Goal: Task Accomplishment & Management: Manage account settings

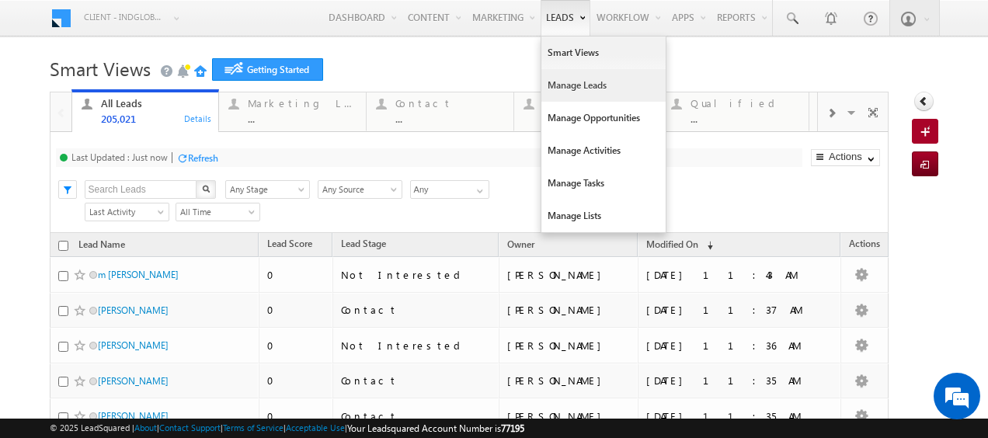
click at [556, 87] on link "Manage Leads" at bounding box center [603, 85] width 124 height 33
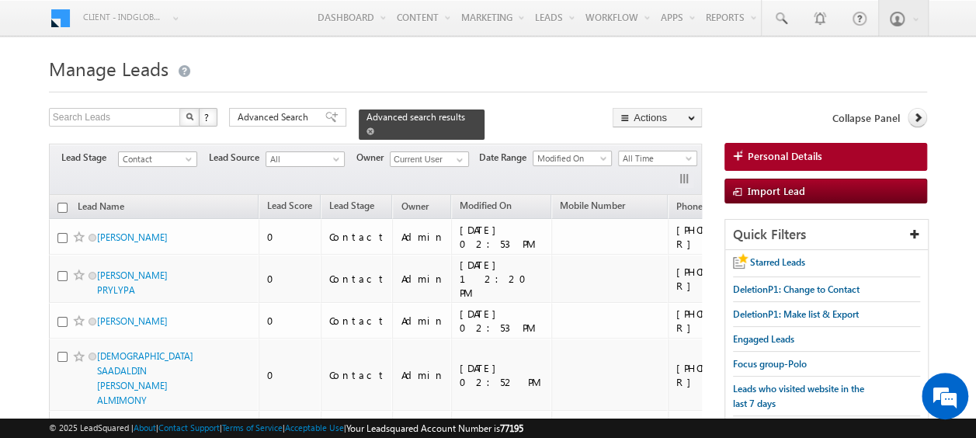
click at [374, 127] on span at bounding box center [370, 131] width 8 height 8
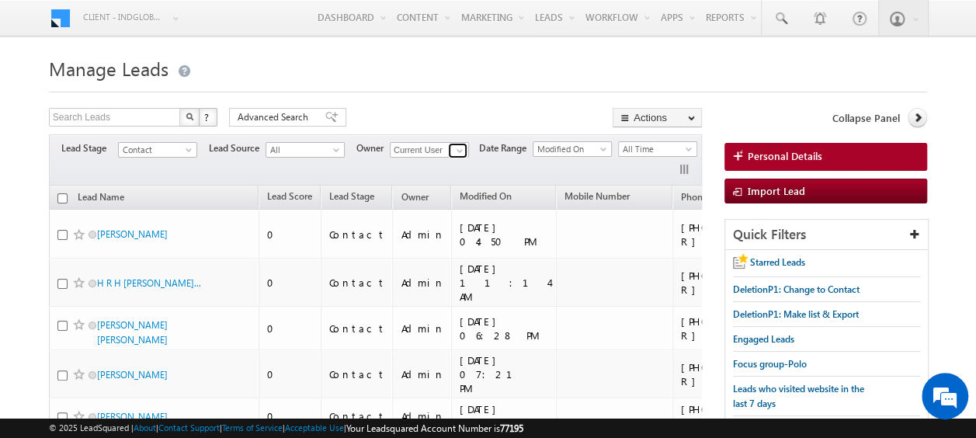
click at [458, 149] on span at bounding box center [459, 150] width 12 height 12
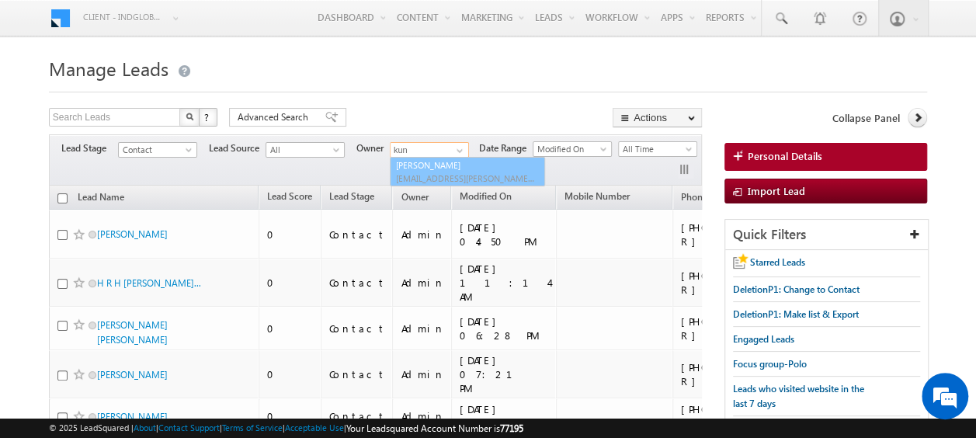
click at [448, 172] on span "[EMAIL_ADDRESS][PERSON_NAME][DOMAIN_NAME]" at bounding box center [466, 178] width 140 height 12
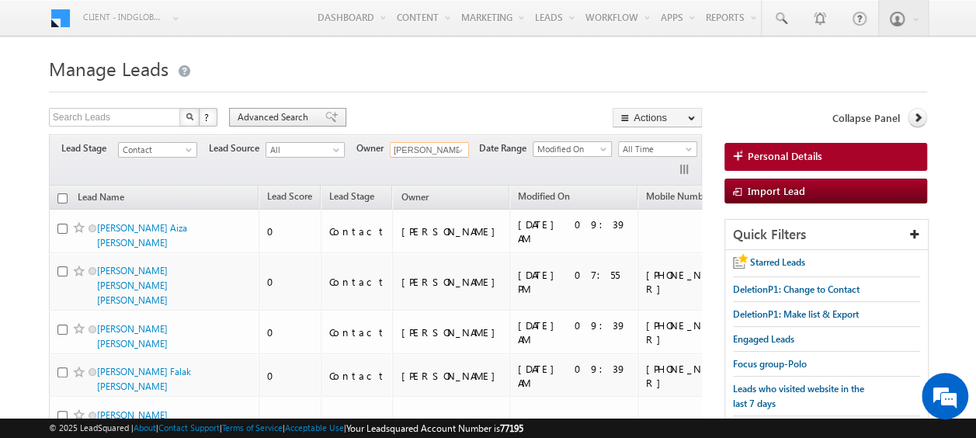
type input "[PERSON_NAME]"
click at [255, 116] on span "Advanced Search" at bounding box center [275, 117] width 75 height 14
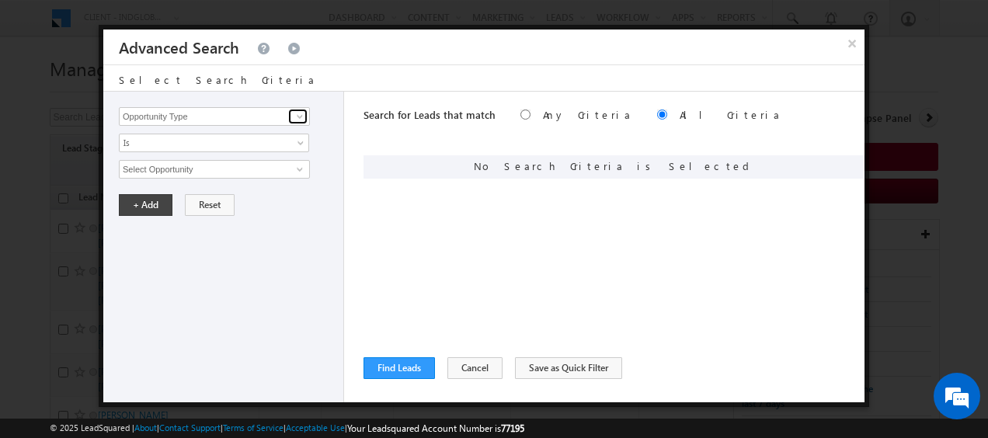
click at [294, 119] on span at bounding box center [299, 116] width 12 height 12
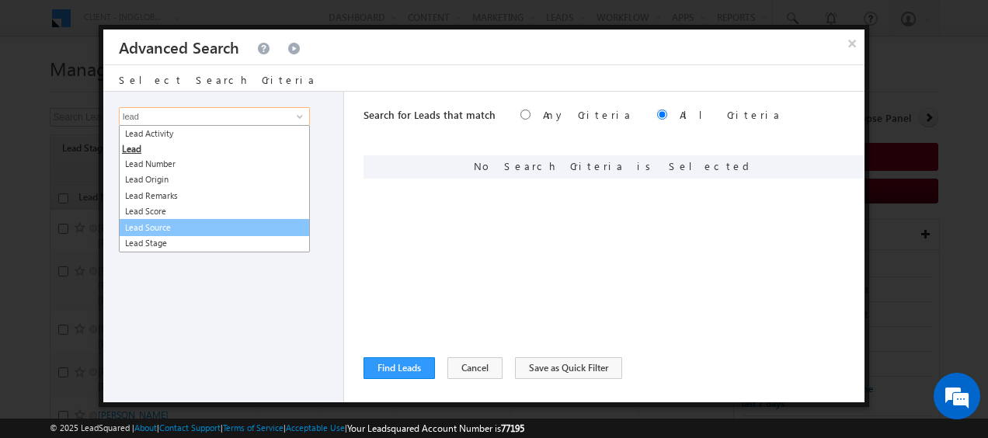
click at [169, 224] on link "Lead Source" at bounding box center [214, 228] width 191 height 18
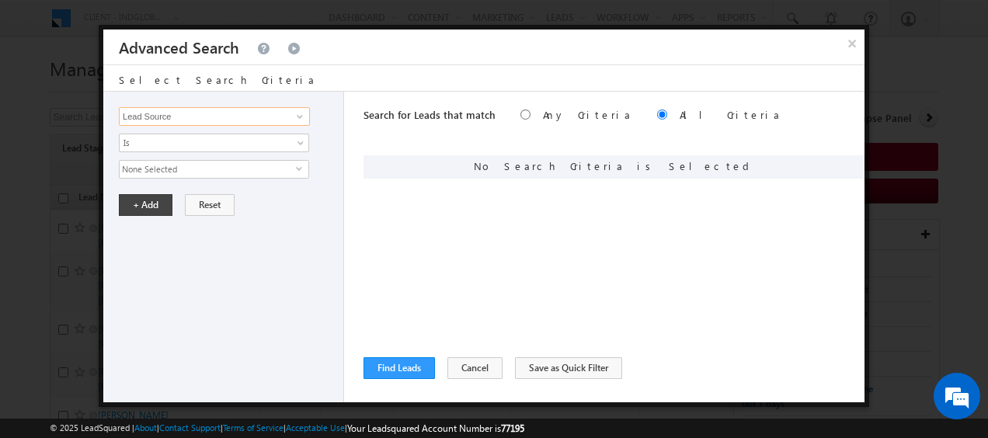
type input "Lead Source"
click at [165, 171] on span "None Selected" at bounding box center [208, 169] width 176 height 17
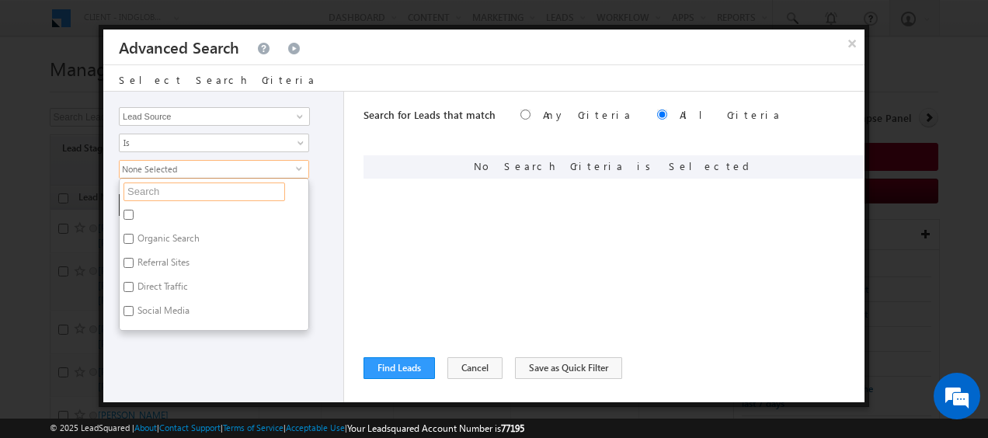
click at [165, 189] on input "text" at bounding box center [203, 191] width 161 height 19
paste input "Nshama"
type input "Nshama"
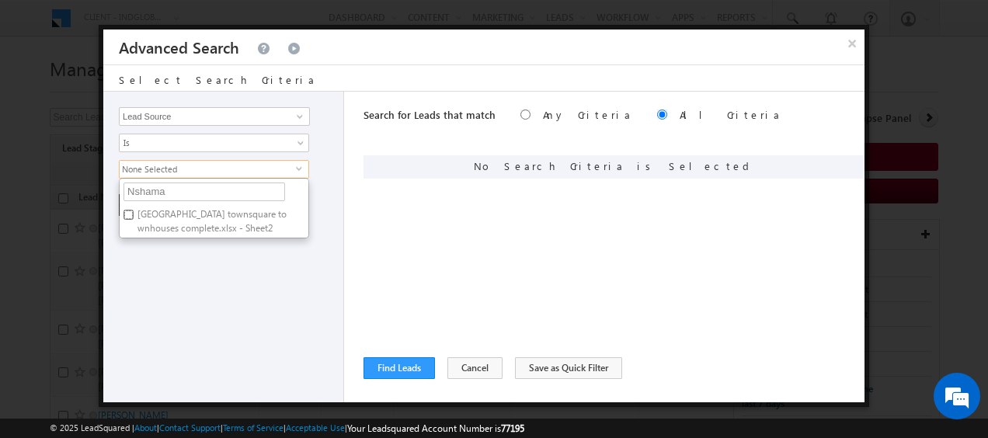
click at [126, 210] on input "[GEOGRAPHIC_DATA] townsquare townhouses complete.xlsx - Sheet2" at bounding box center [128, 215] width 10 height 10
checkbox input "true"
click at [311, 273] on div "Opportunity Type Lead Activity Task Sales Group Prospect Id Address 1 Address 2…" at bounding box center [223, 247] width 241 height 311
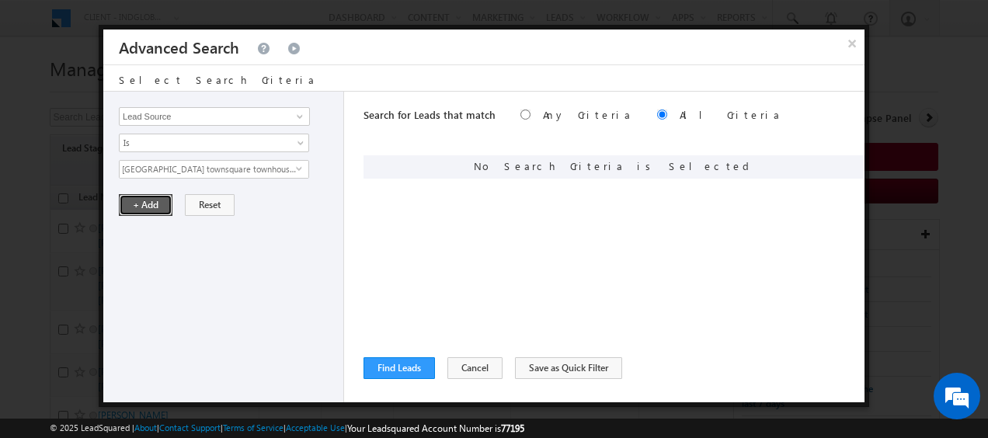
click at [144, 206] on button "+ Add" at bounding box center [146, 205] width 54 height 22
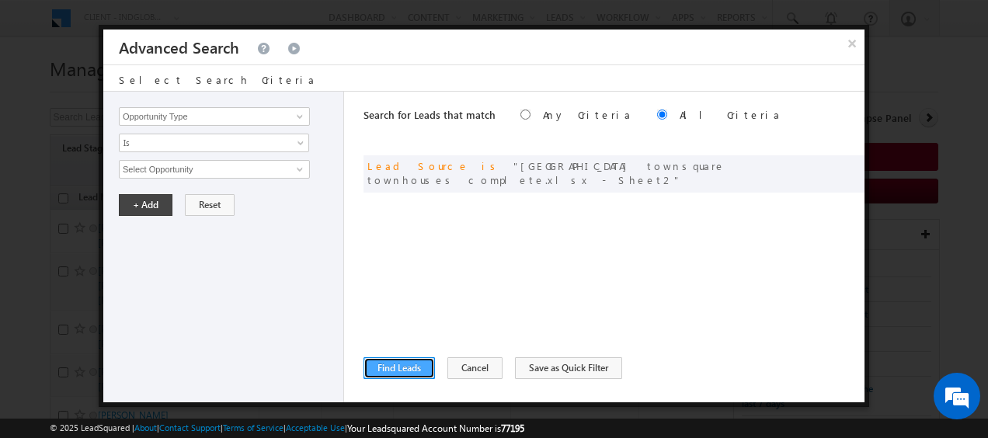
click at [400, 367] on button "Find Leads" at bounding box center [398, 368] width 71 height 22
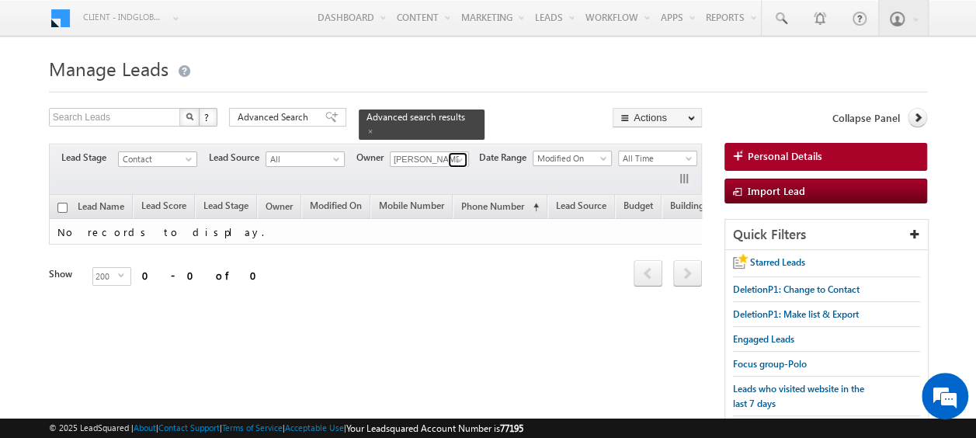
click at [457, 154] on span at bounding box center [459, 160] width 12 height 12
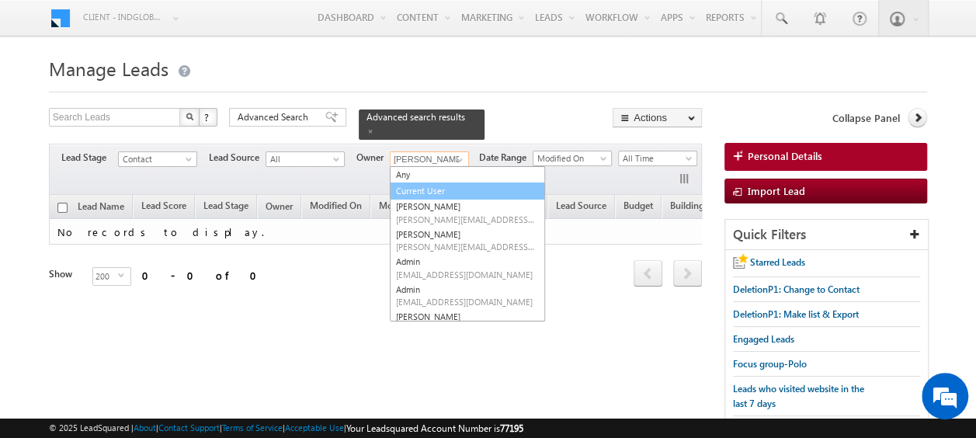
click at [438, 184] on link "Current User" at bounding box center [467, 191] width 155 height 18
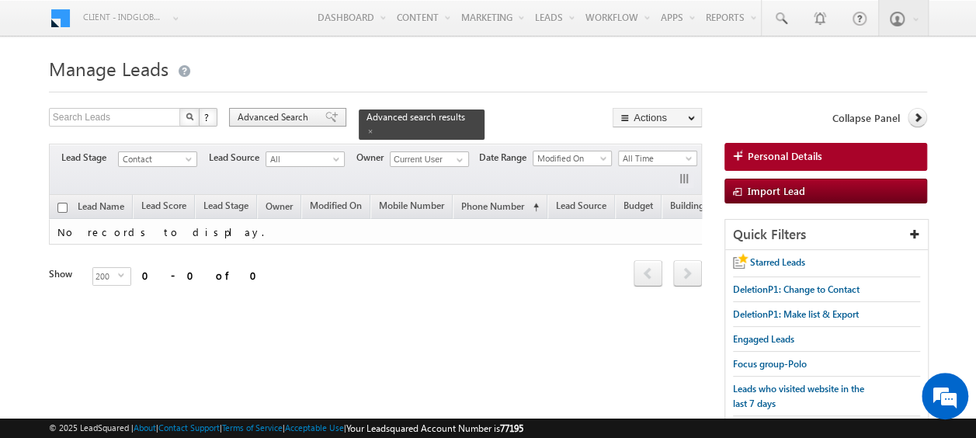
click at [287, 118] on span "Advanced Search" at bounding box center [275, 117] width 75 height 14
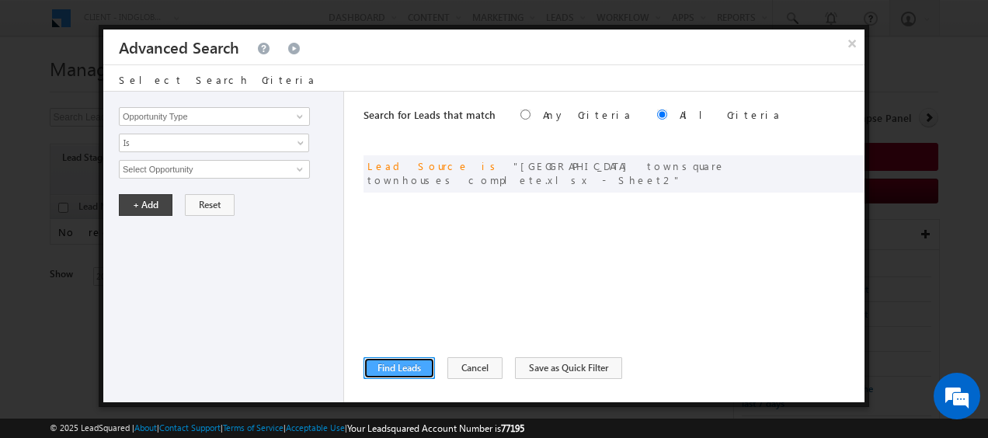
click at [404, 365] on button "Find Leads" at bounding box center [398, 368] width 71 height 22
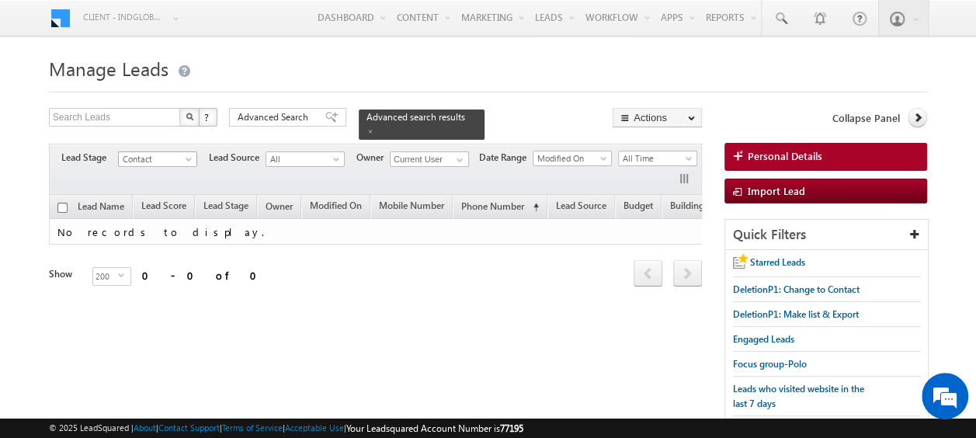
click at [195, 156] on span at bounding box center [190, 162] width 12 height 12
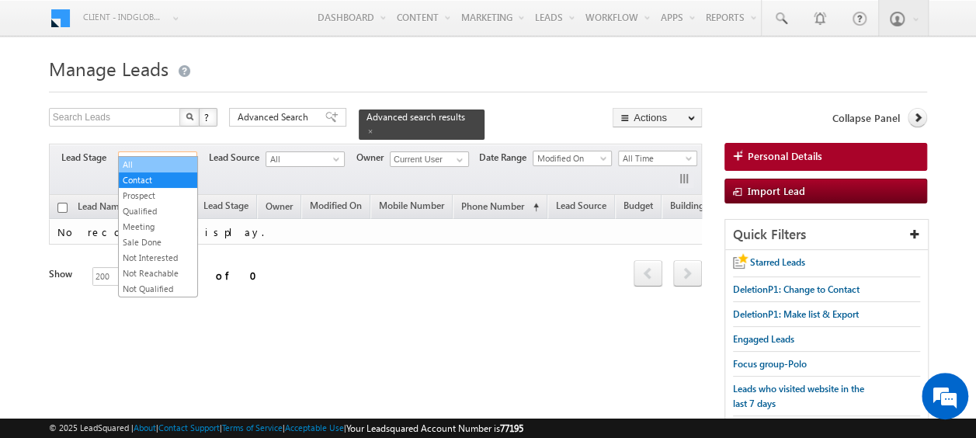
click at [141, 165] on link "All" at bounding box center [158, 165] width 78 height 14
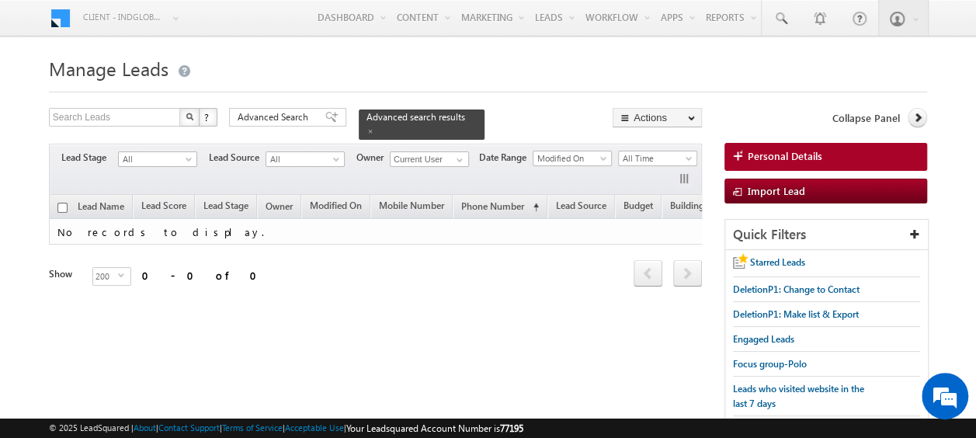
click at [473, 146] on div "Filters Lead Stage All Contact Prospect Qualified Meeting Sale Done Not Interes…" at bounding box center [376, 169] width 654 height 51
click at [457, 154] on span at bounding box center [459, 160] width 12 height 12
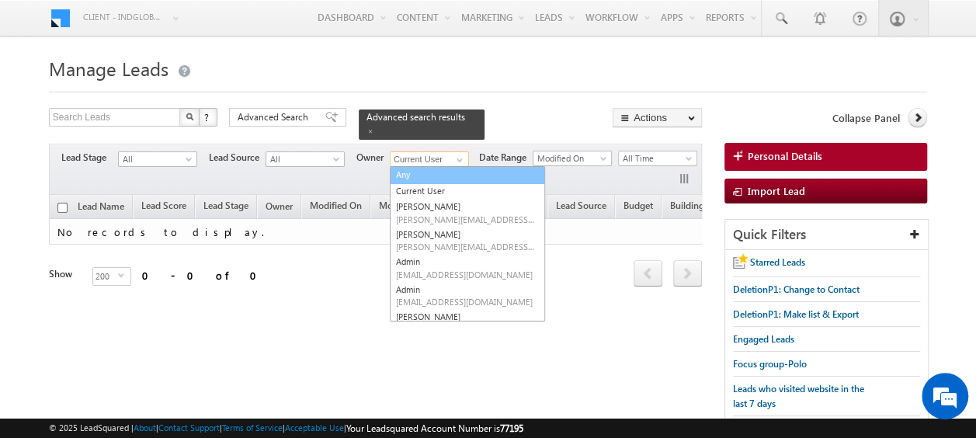
click at [413, 166] on link "Any" at bounding box center [467, 175] width 155 height 18
type input "Any"
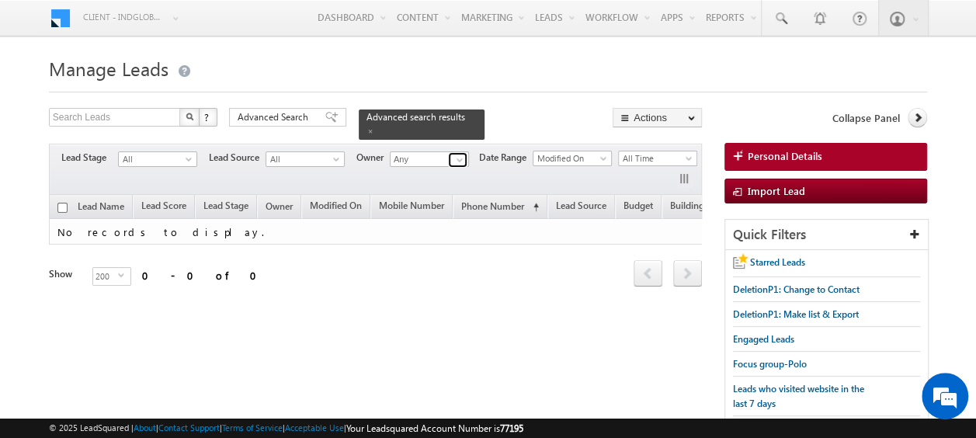
click at [461, 154] on span at bounding box center [459, 160] width 12 height 12
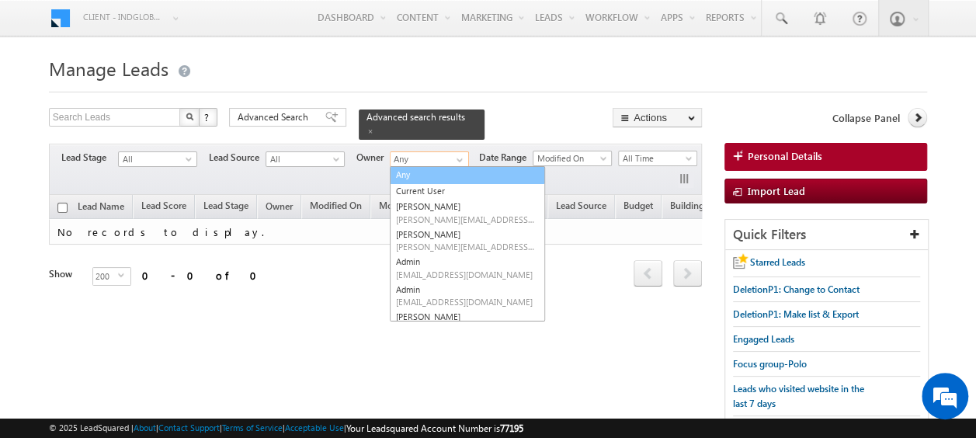
click at [426, 166] on link "Any" at bounding box center [467, 175] width 155 height 18
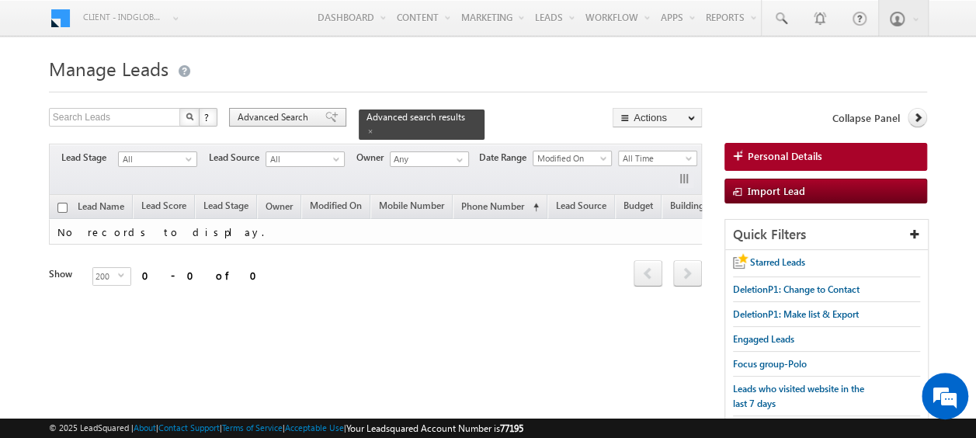
click at [299, 116] on span "Advanced Search" at bounding box center [275, 117] width 75 height 14
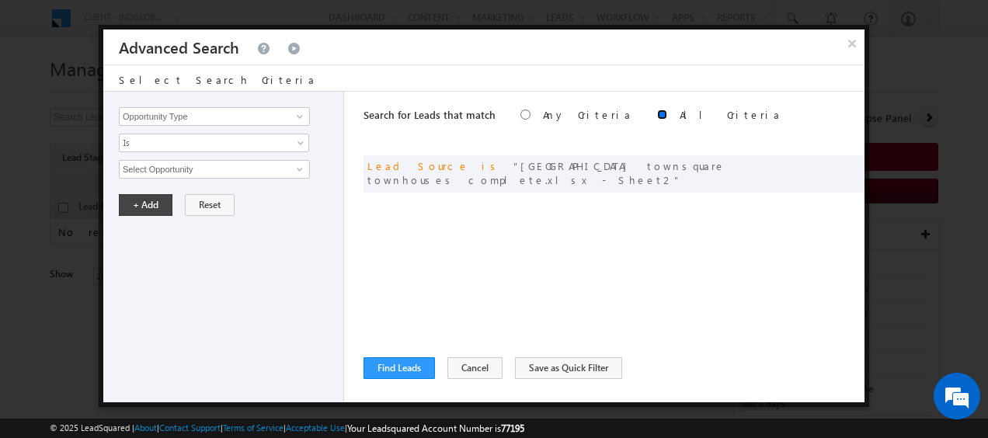
click at [657, 115] on input "radio" at bounding box center [662, 114] width 10 height 10
click at [388, 360] on button "Find Leads" at bounding box center [398, 368] width 71 height 22
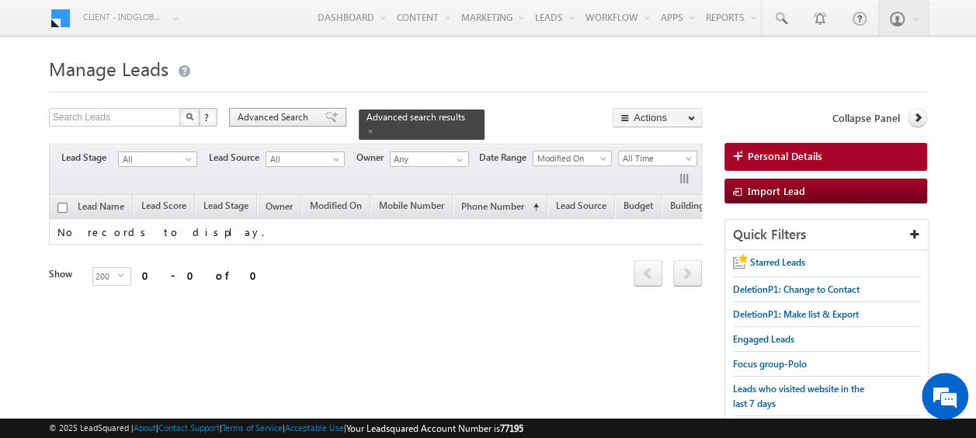
click at [289, 123] on span "Advanced Search" at bounding box center [275, 117] width 75 height 14
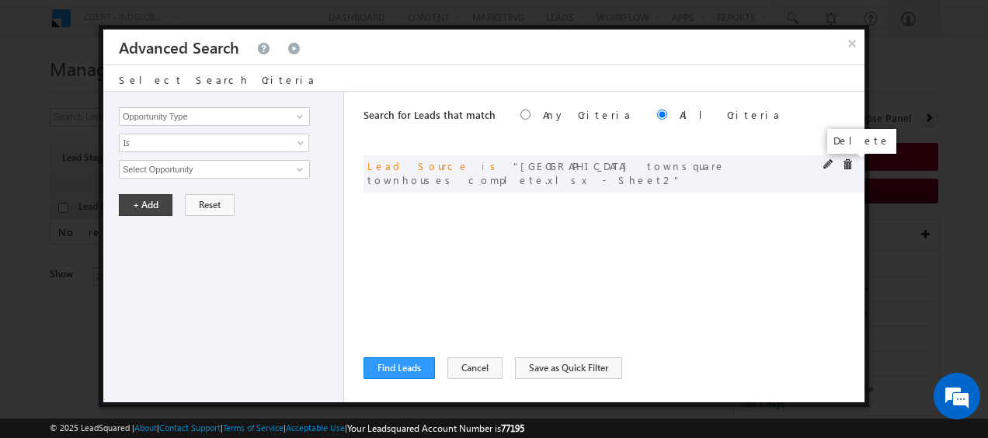
click at [845, 165] on span at bounding box center [847, 164] width 11 height 11
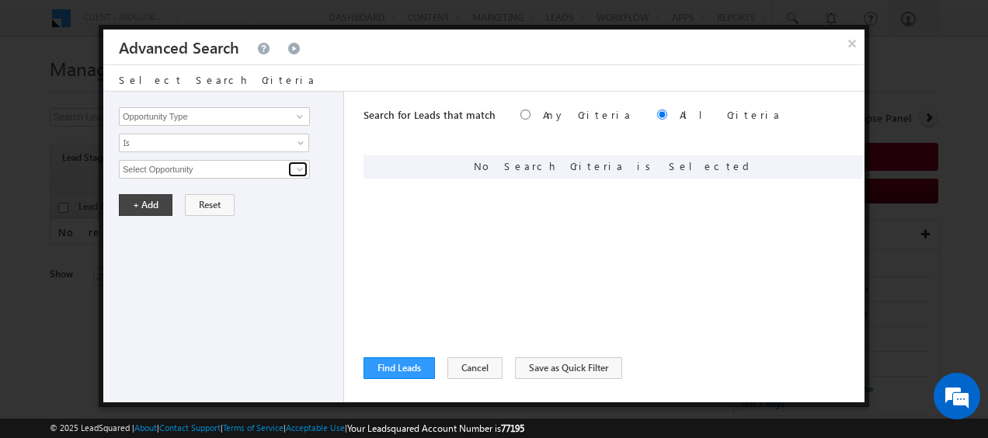
click at [296, 166] on span at bounding box center [299, 169] width 12 height 12
click at [281, 116] on input "Opportunity Type" at bounding box center [214, 116] width 191 height 19
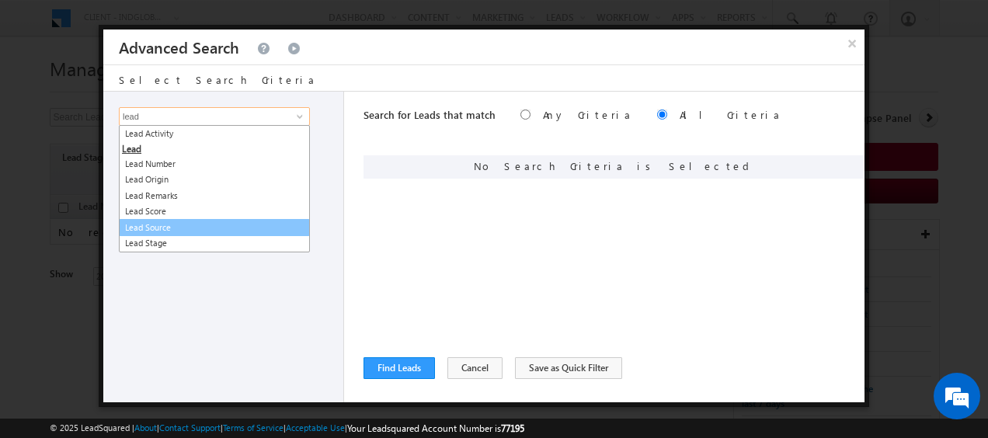
click at [161, 231] on link "Lead Source" at bounding box center [214, 228] width 191 height 18
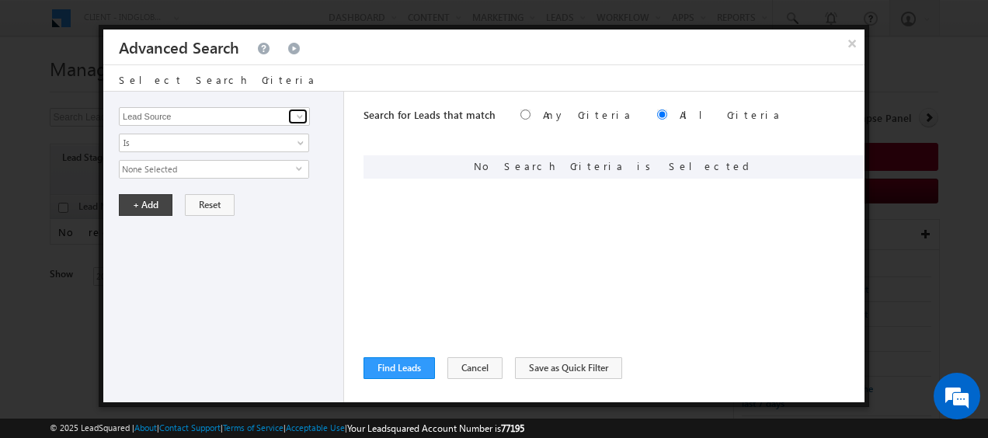
click at [300, 116] on span at bounding box center [299, 116] width 12 height 12
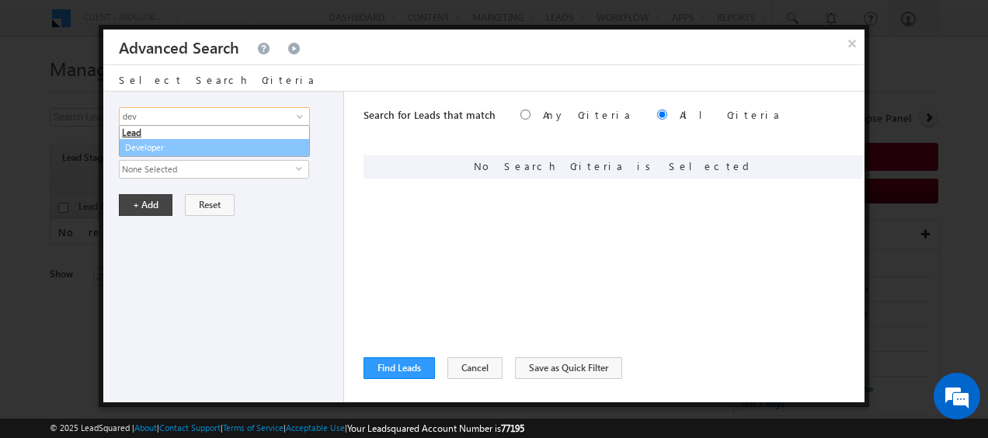
click at [185, 148] on link "Developer" at bounding box center [214, 148] width 191 height 18
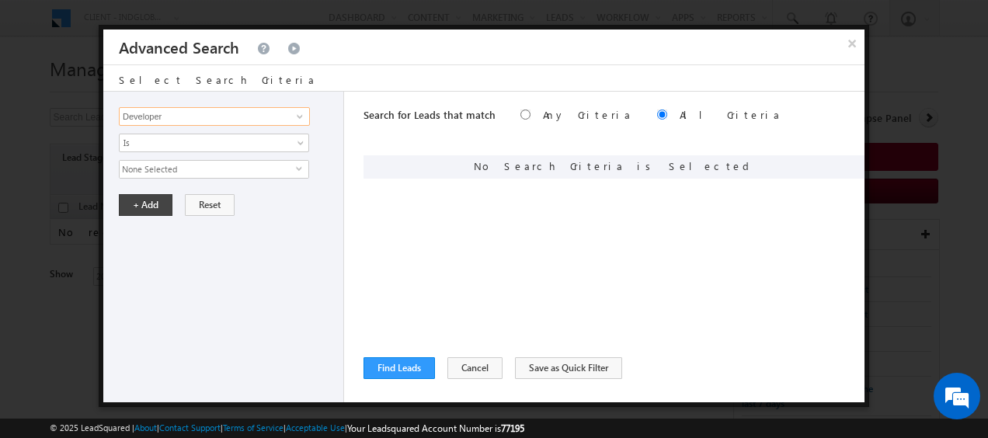
type input "Developer"
click at [191, 172] on span "None Selected" at bounding box center [208, 169] width 176 height 17
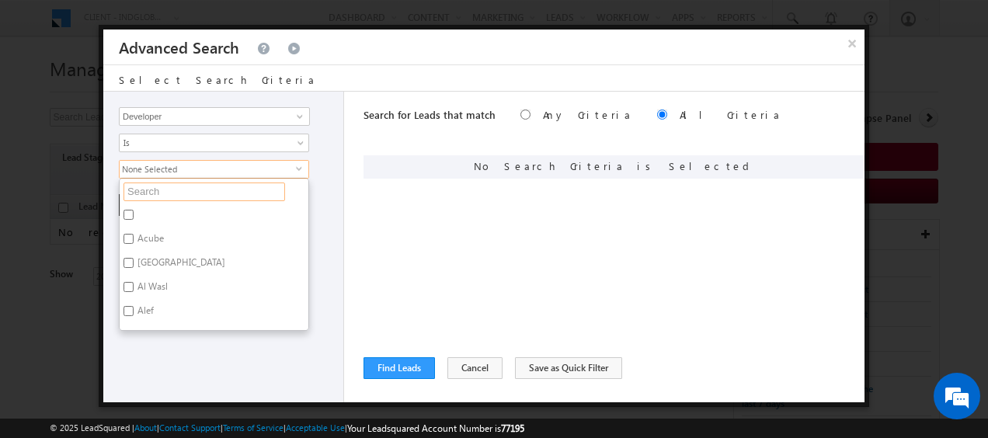
click at [166, 189] on input "text" at bounding box center [203, 191] width 161 height 19
paste input "Nshama"
type input "Nshama"
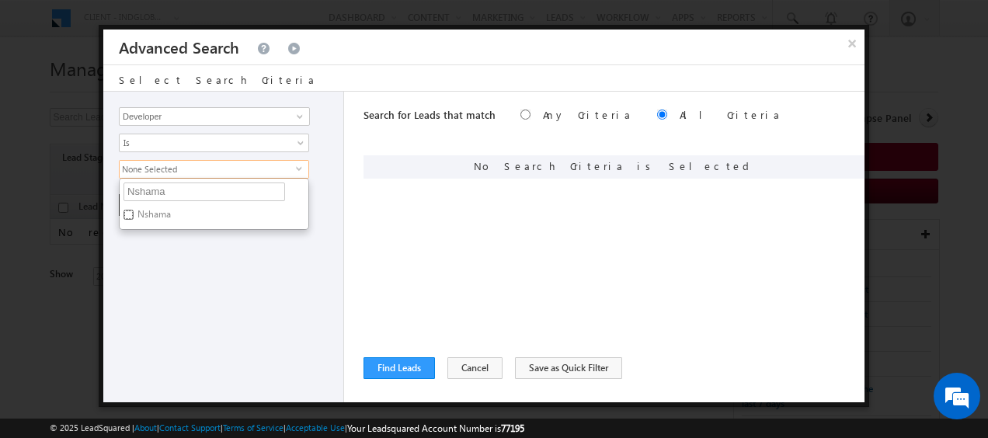
click at [133, 210] on input "Nshama" at bounding box center [128, 215] width 10 height 10
checkbox input "true"
click at [312, 176] on div "Nshama select Nshama Acube Al Waleed Gardens Al Wasl Alef Aqua Arada Azizi Bing…" at bounding box center [227, 169] width 217 height 19
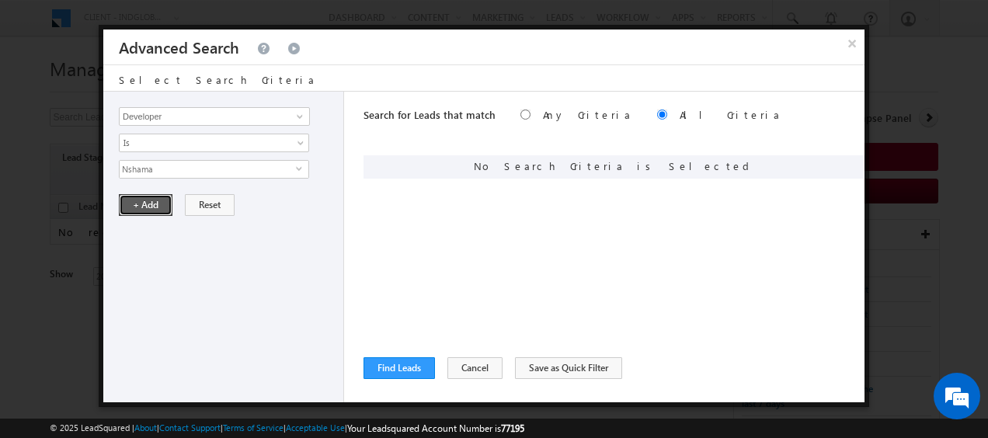
click at [146, 207] on button "+ Add" at bounding box center [146, 205] width 54 height 22
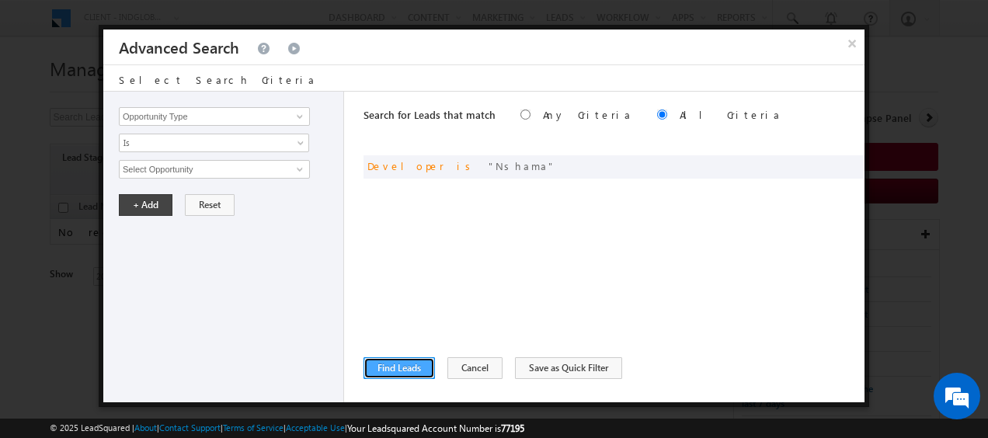
click at [395, 365] on button "Find Leads" at bounding box center [398, 368] width 71 height 22
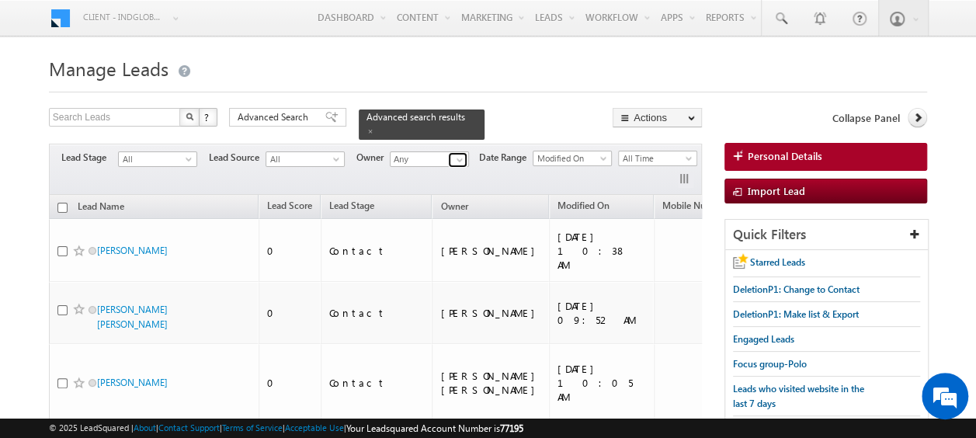
click at [457, 154] on span at bounding box center [459, 160] width 12 height 12
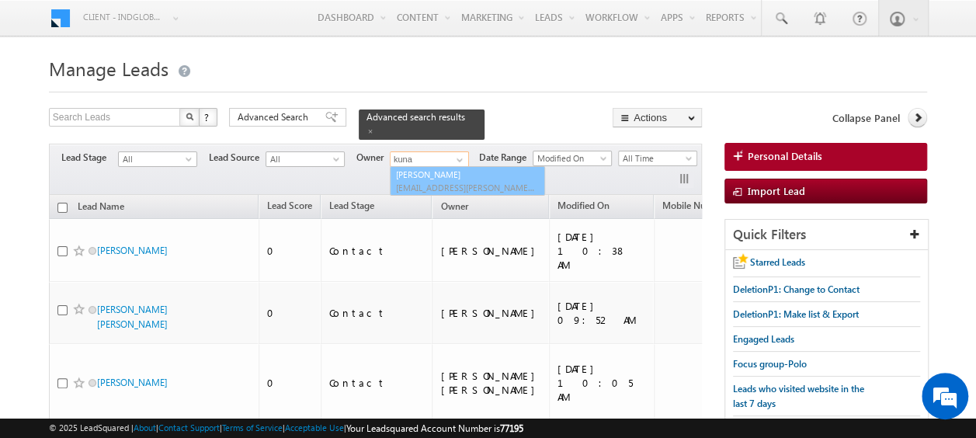
click at [453, 166] on link "[PERSON_NAME] [EMAIL_ADDRESS][PERSON_NAME][DOMAIN_NAME]" at bounding box center [467, 181] width 155 height 30
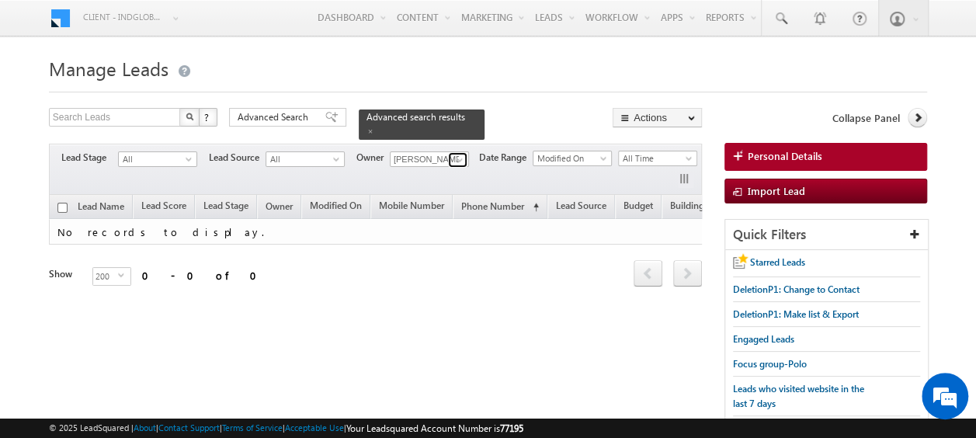
click at [464, 154] on span at bounding box center [459, 160] width 12 height 12
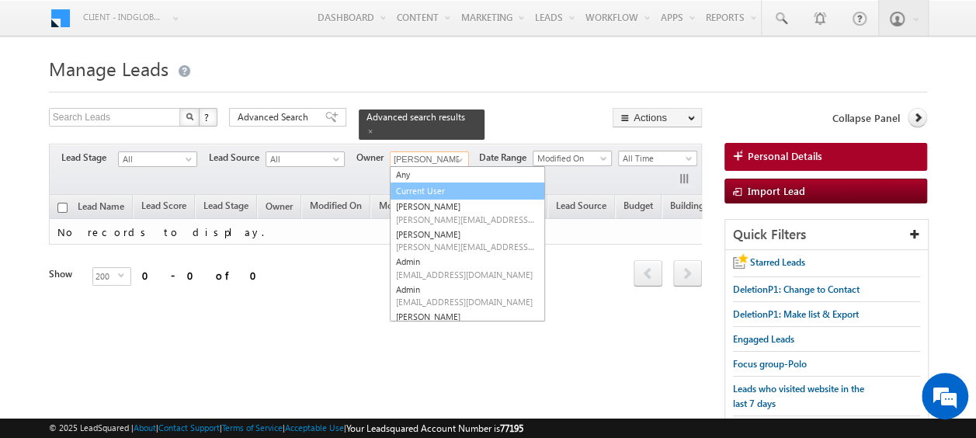
click at [433, 183] on link "Current User" at bounding box center [467, 191] width 155 height 18
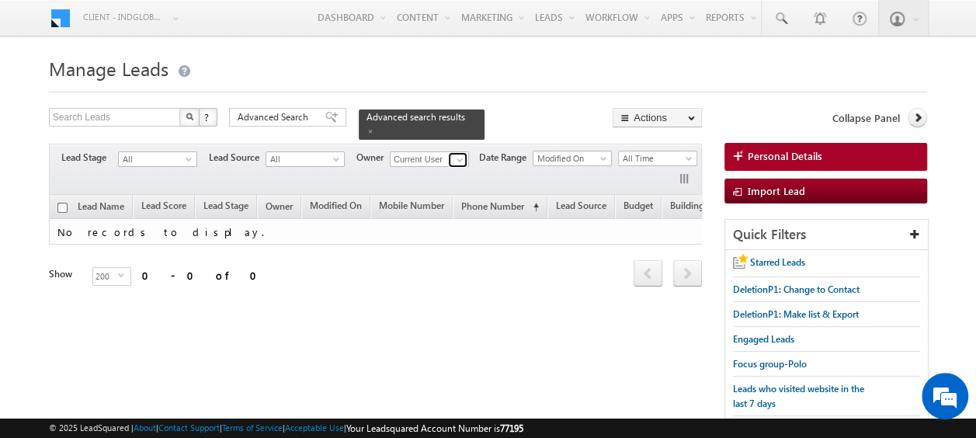
click at [456, 154] on span at bounding box center [459, 160] width 12 height 12
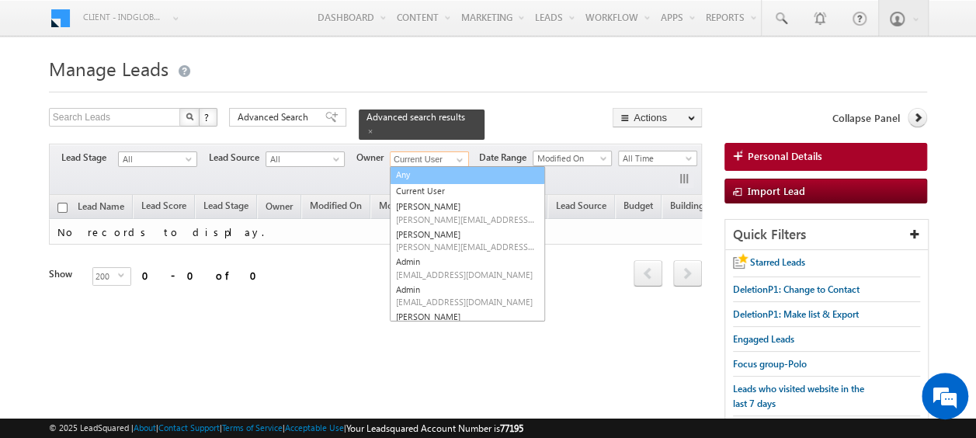
click at [430, 168] on link "Any" at bounding box center [467, 175] width 155 height 18
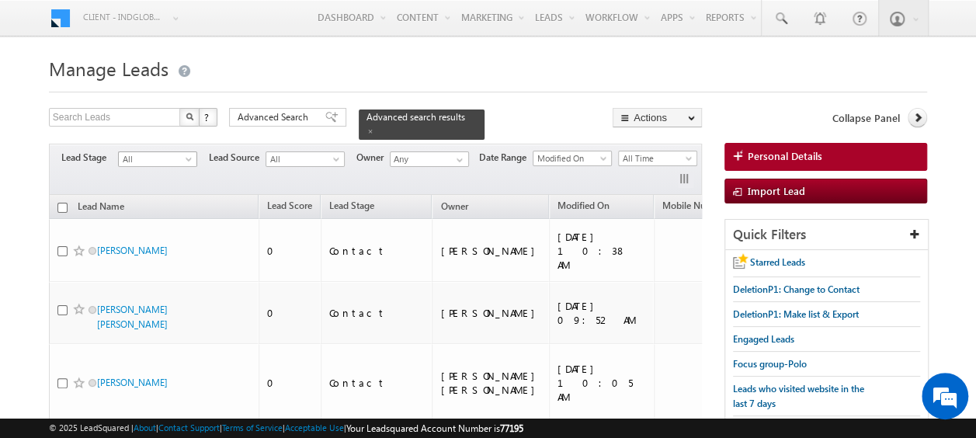
click at [192, 156] on span at bounding box center [190, 162] width 12 height 12
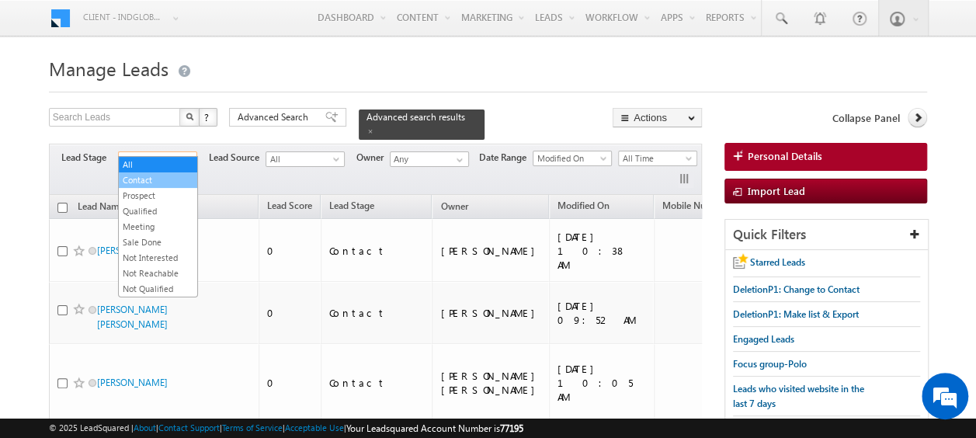
click at [147, 179] on link "Contact" at bounding box center [158, 180] width 78 height 14
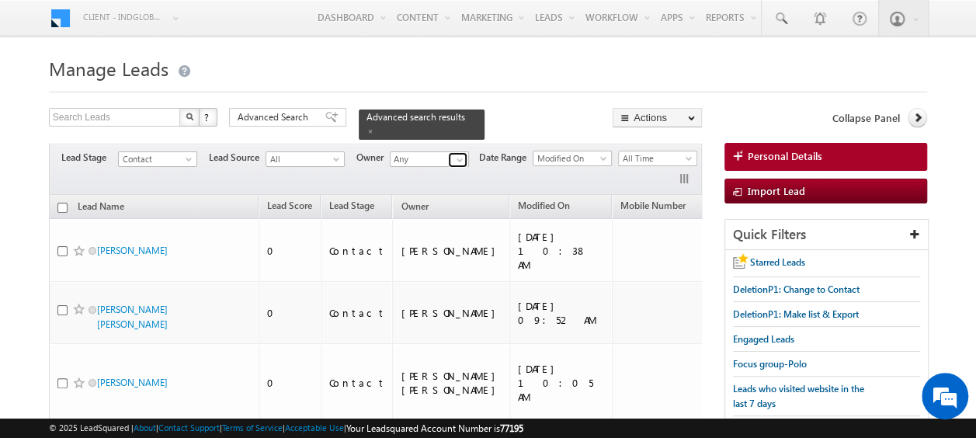
click at [457, 154] on span at bounding box center [459, 160] width 12 height 12
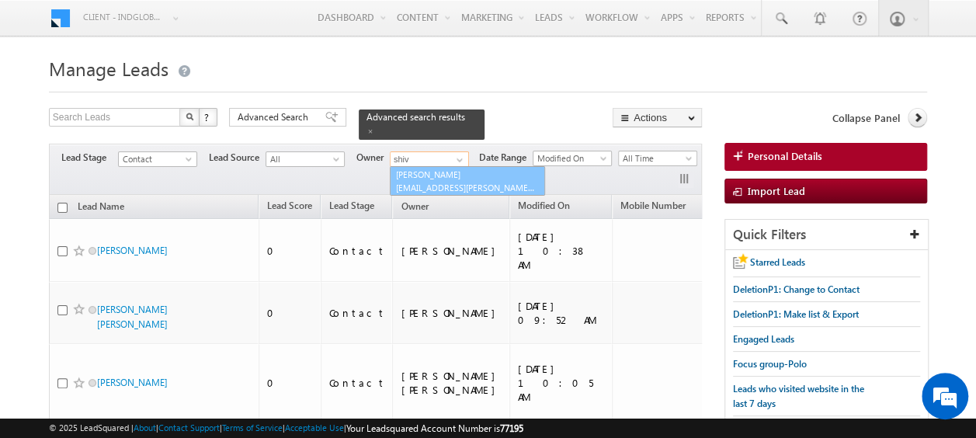
click at [450, 182] on span "[EMAIL_ADDRESS][PERSON_NAME][DOMAIN_NAME]" at bounding box center [466, 188] width 140 height 12
type input "[PERSON_NAME]"
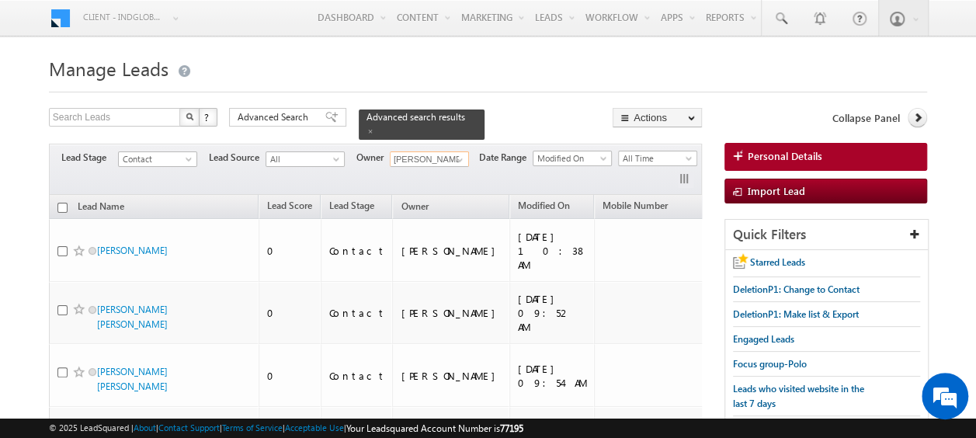
click at [58, 203] on input "checkbox" at bounding box center [62, 208] width 10 height 10
checkbox input "true"
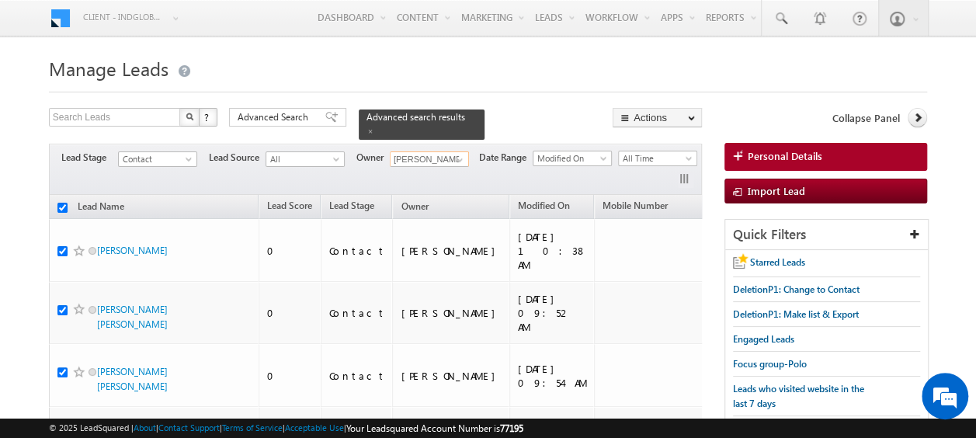
checkbox input "true"
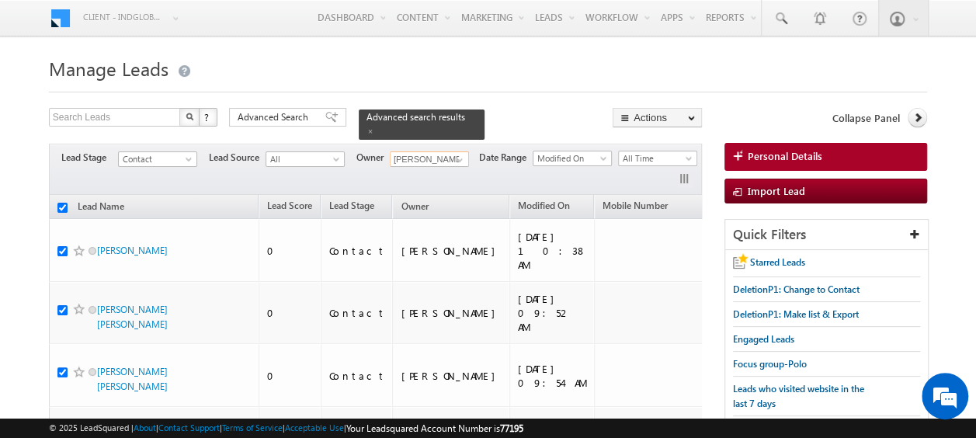
checkbox input "true"
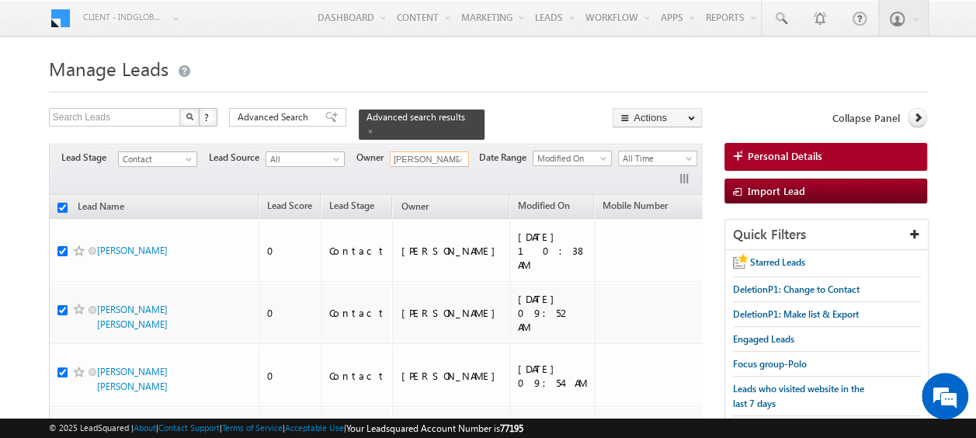
checkbox input "true"
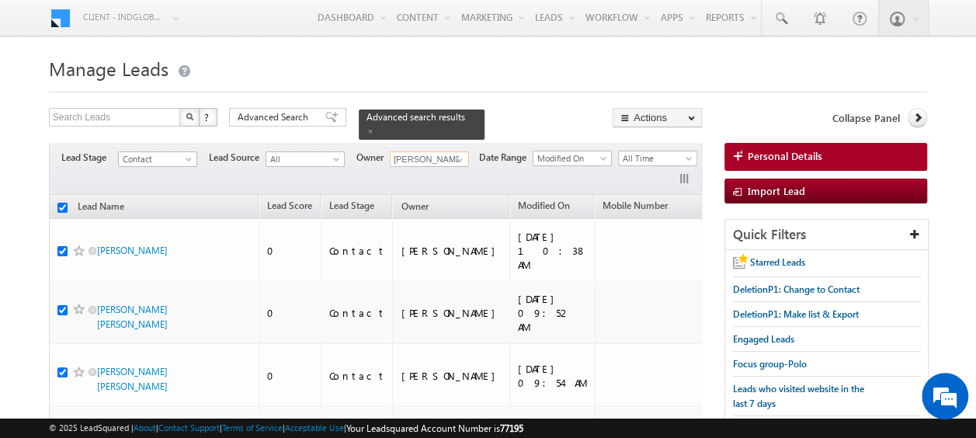
checkbox input "true"
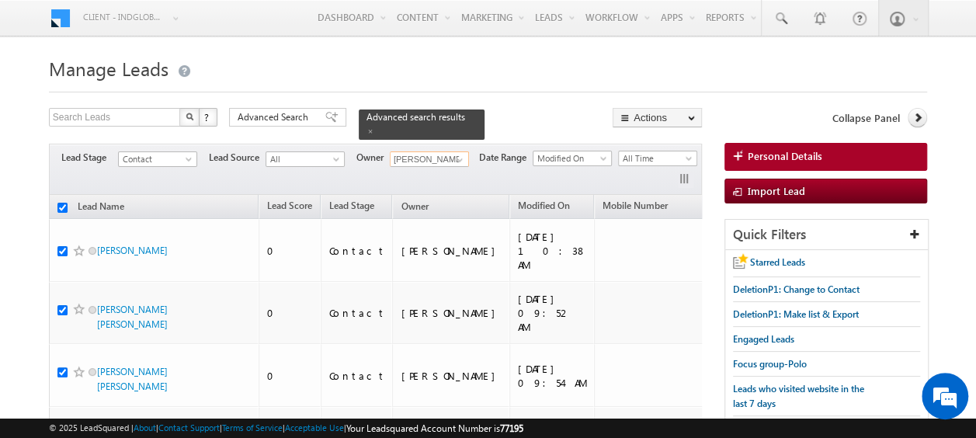
checkbox input "true"
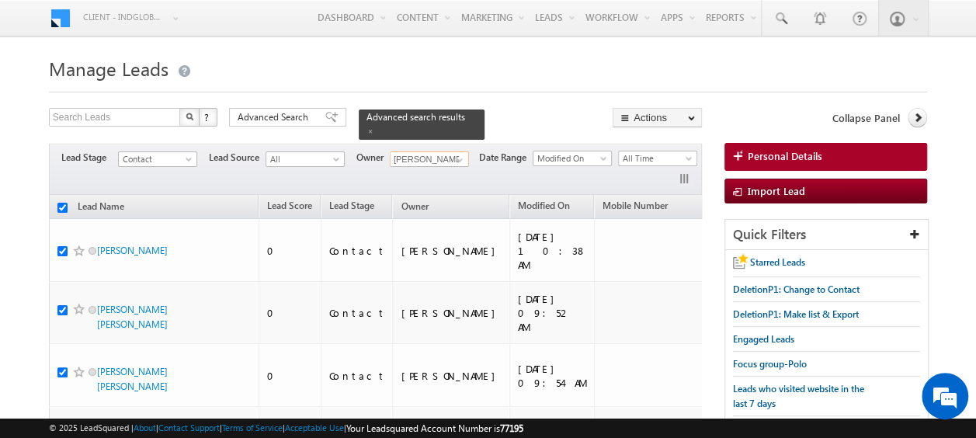
checkbox input "true"
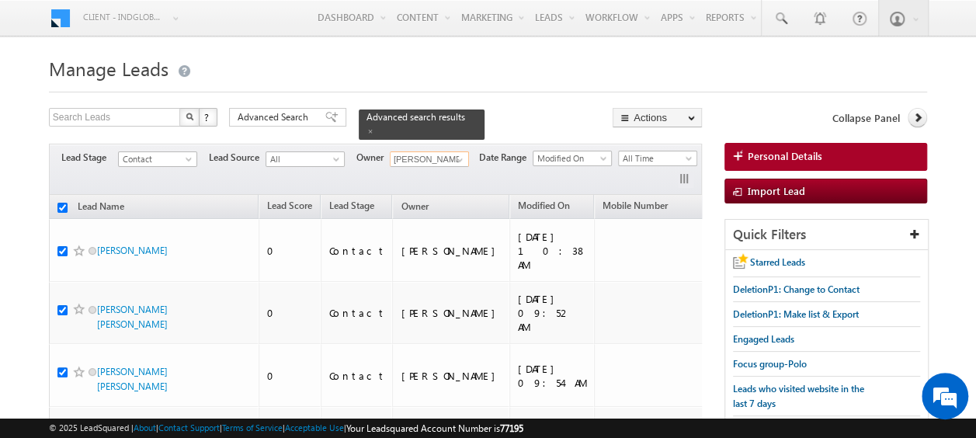
checkbox input "true"
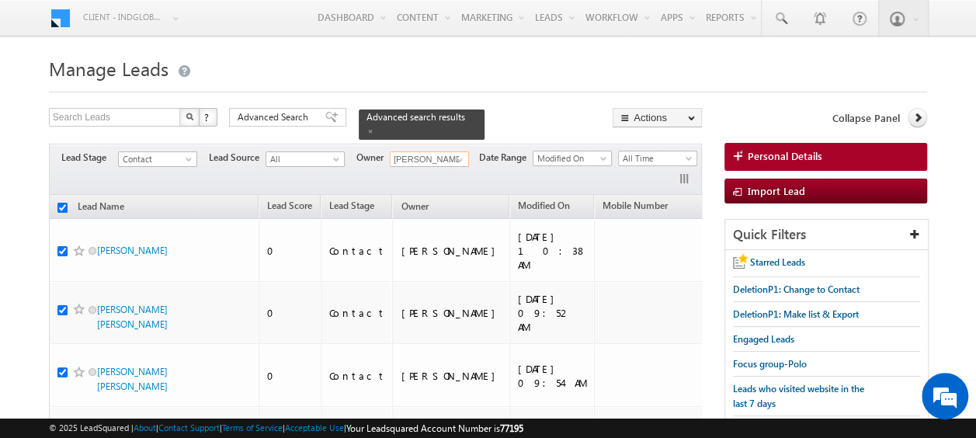
checkbox input "true"
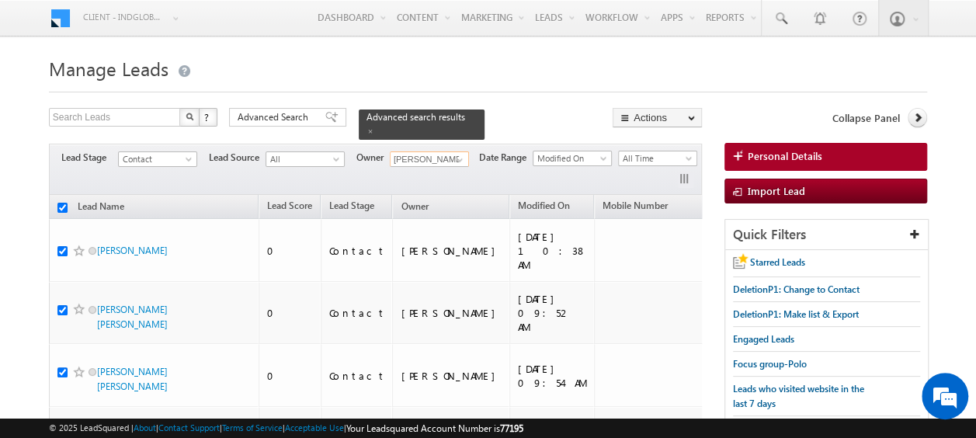
checkbox input "true"
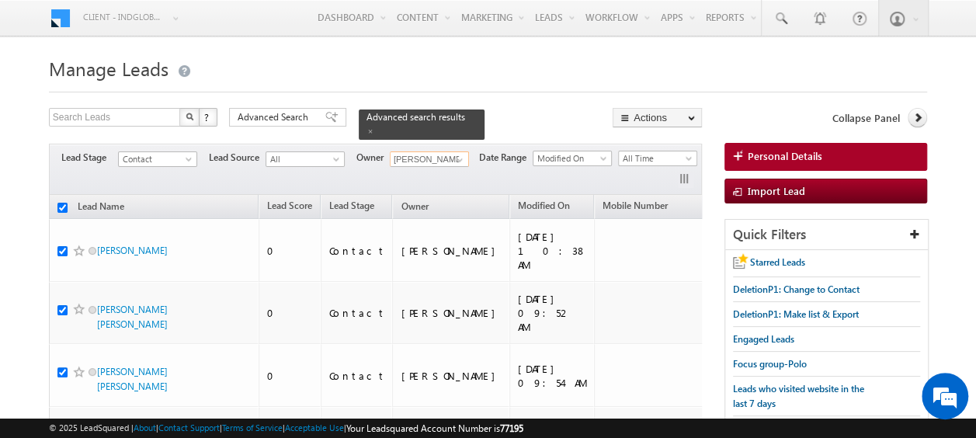
checkbox input "true"
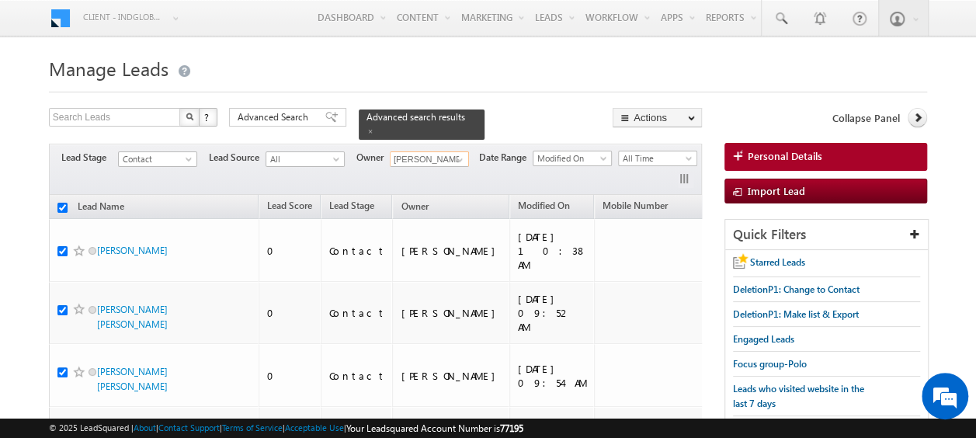
checkbox input "true"
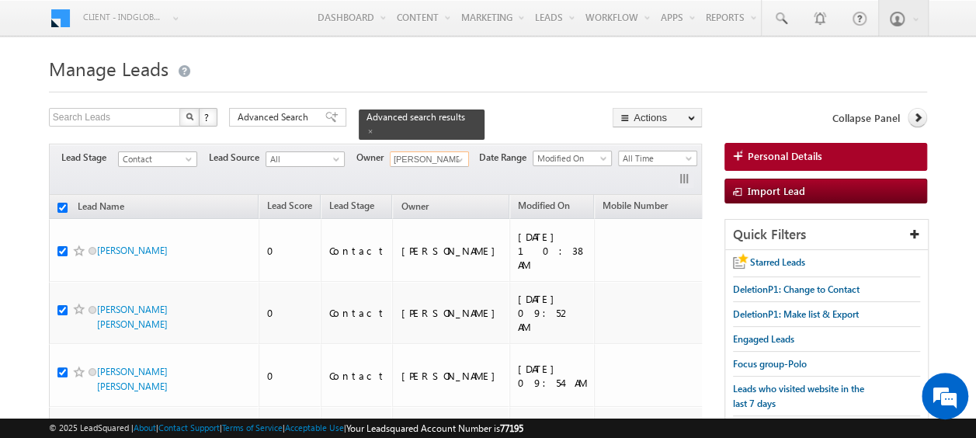
checkbox input "true"
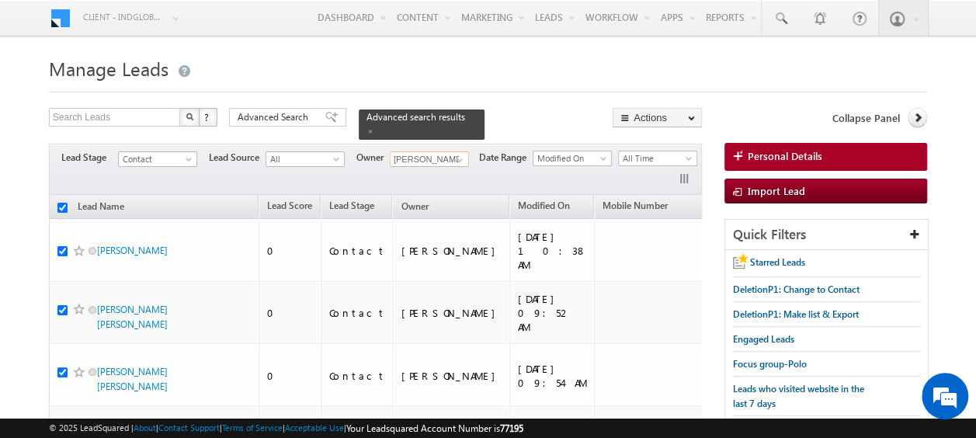
checkbox input "true"
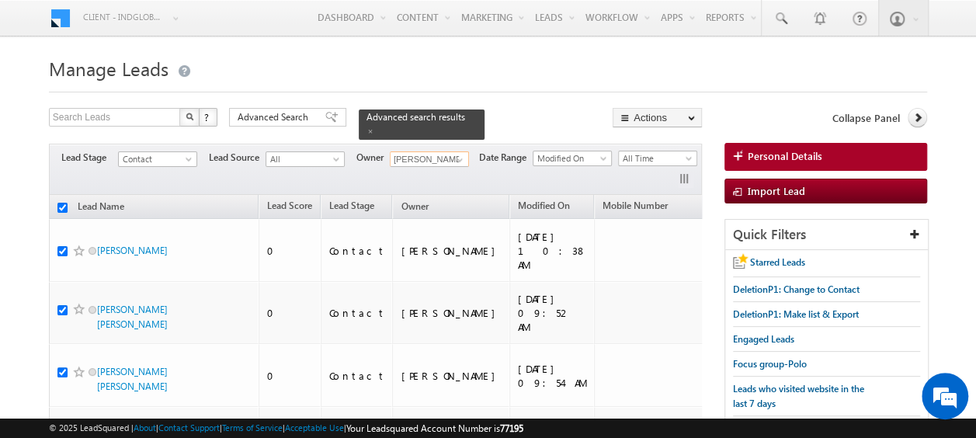
checkbox input "true"
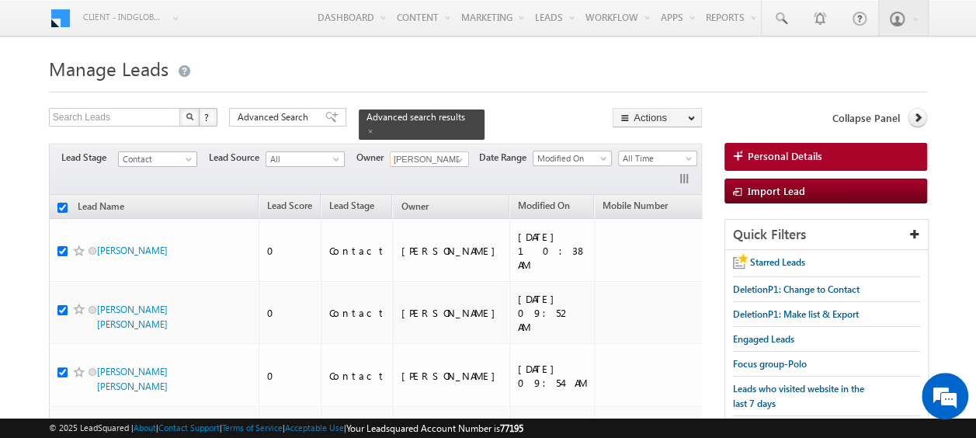
checkbox input "true"
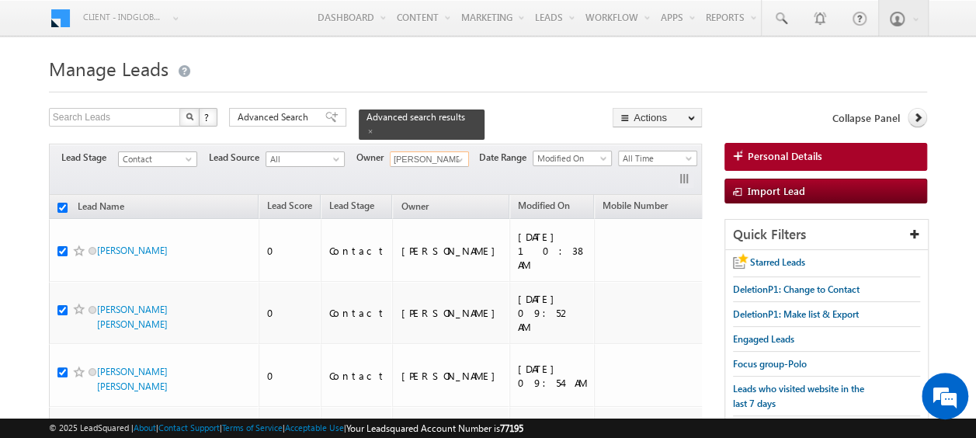
checkbox input "true"
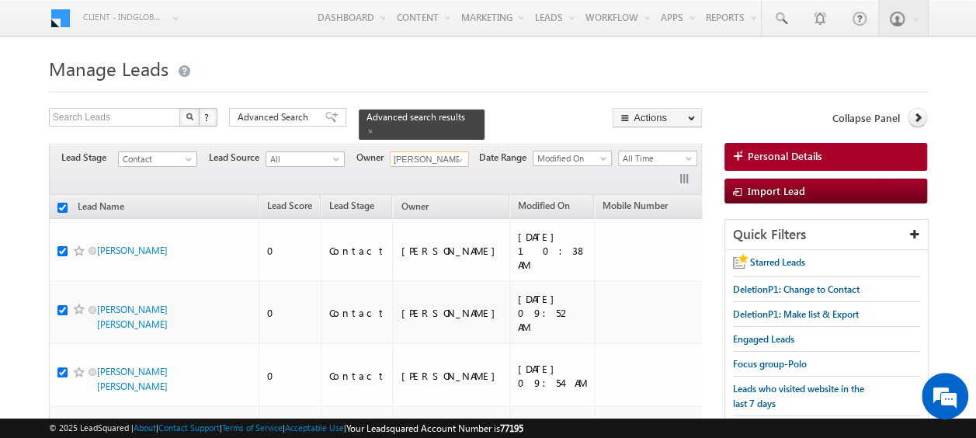
checkbox input "true"
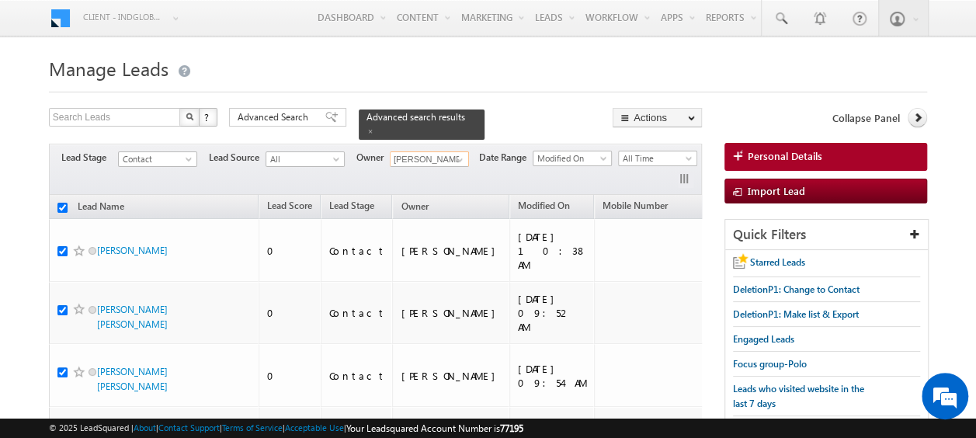
checkbox input "true"
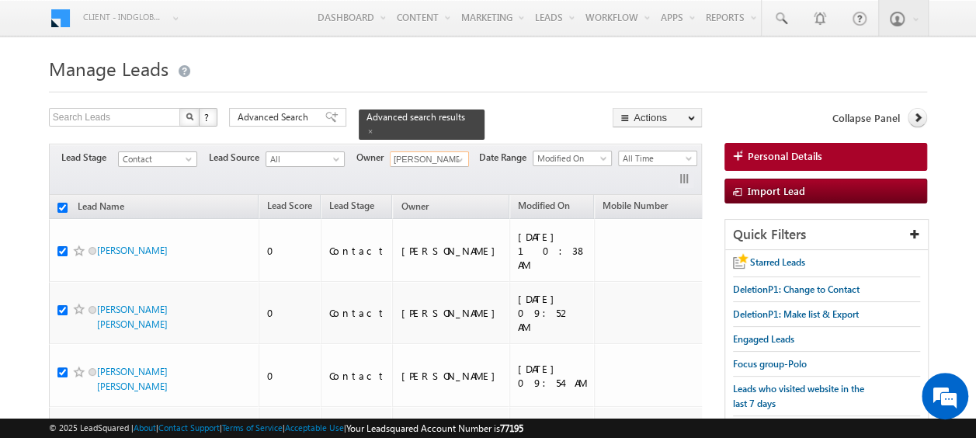
checkbox input "true"
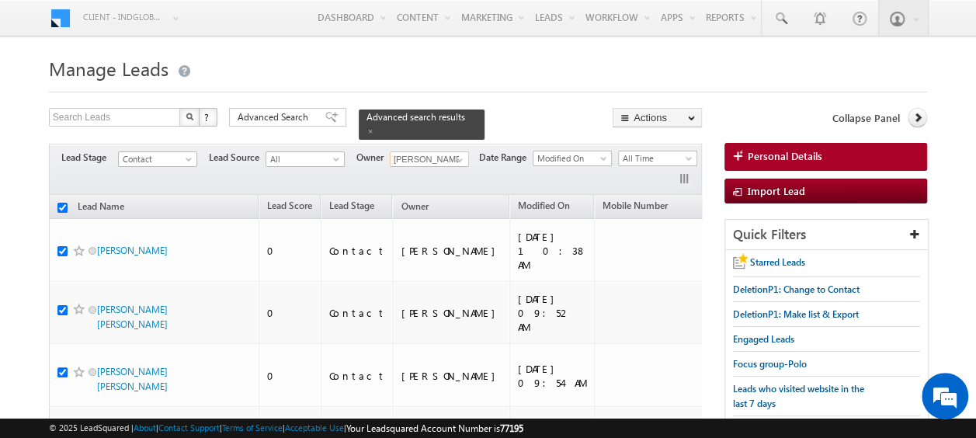
checkbox input "true"
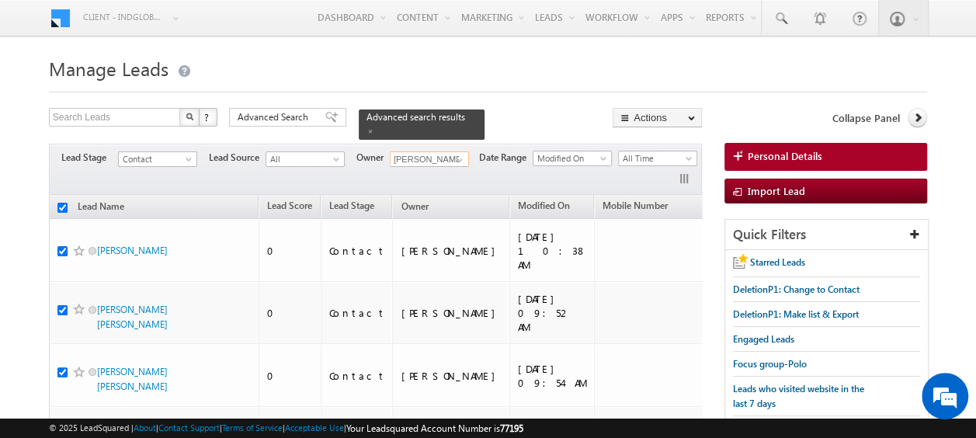
checkbox input "true"
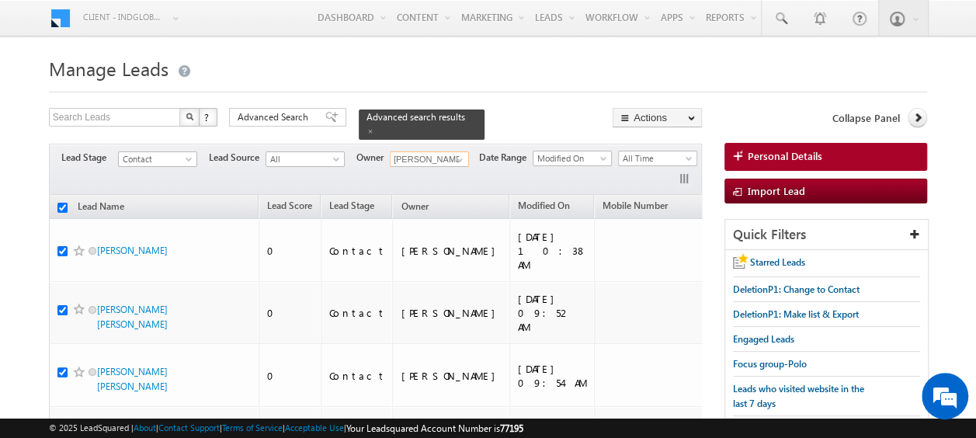
checkbox input "true"
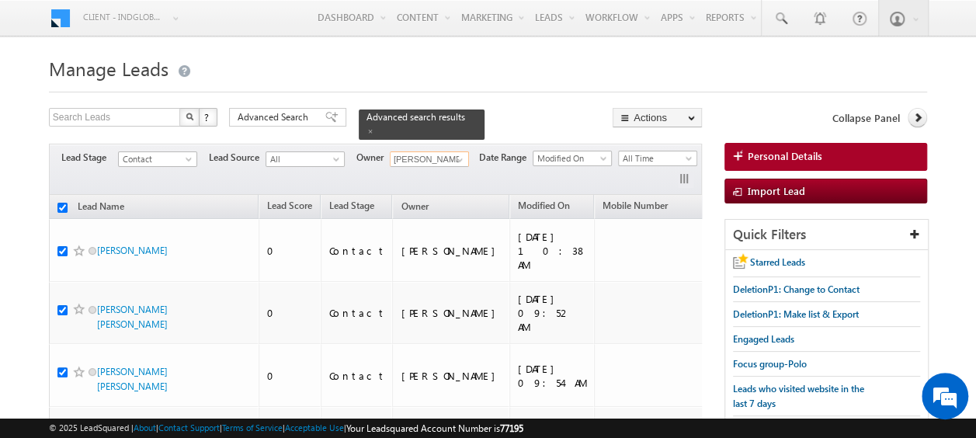
checkbox input "true"
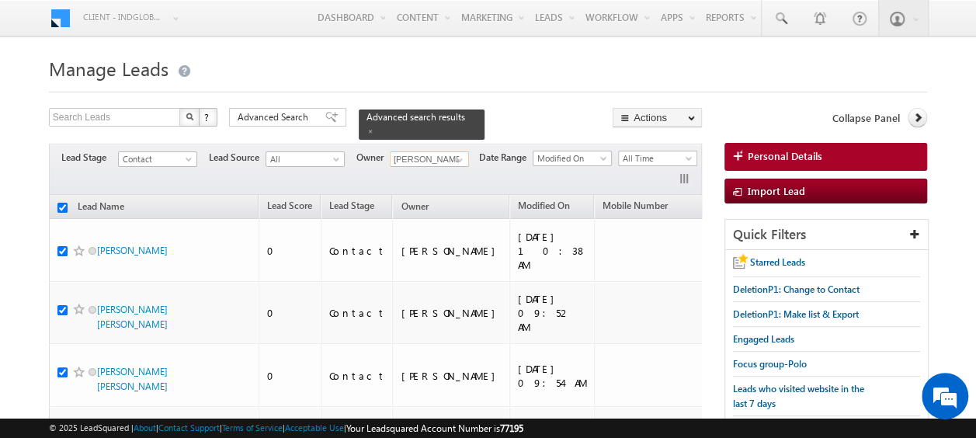
checkbox input "true"
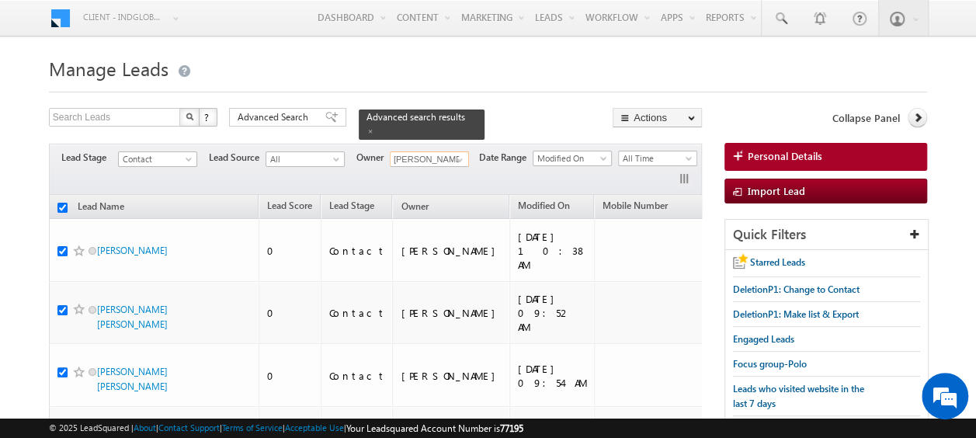
checkbox input "true"
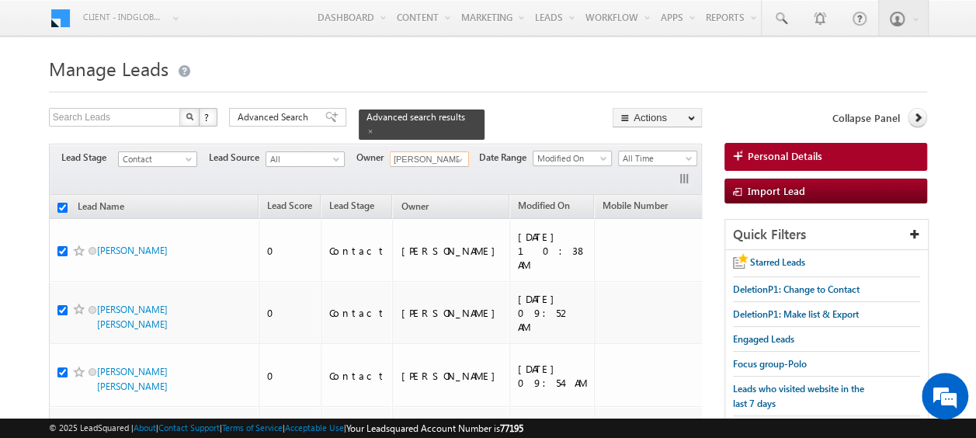
checkbox input "true"
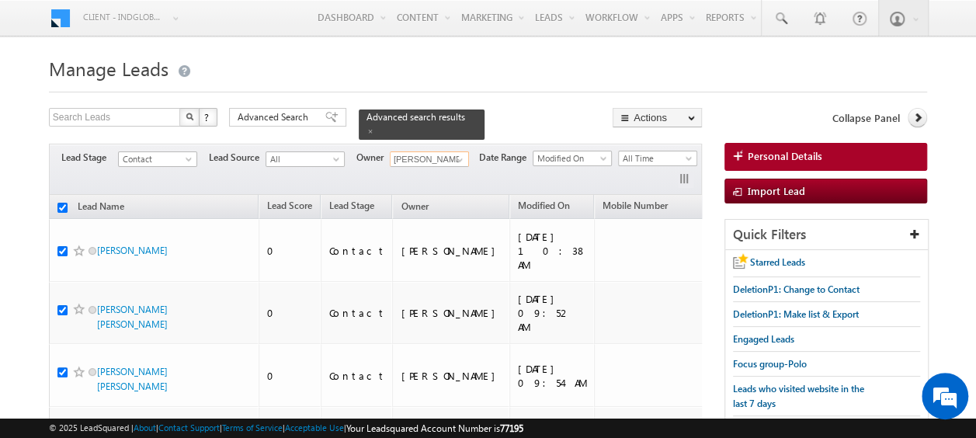
checkbox input "true"
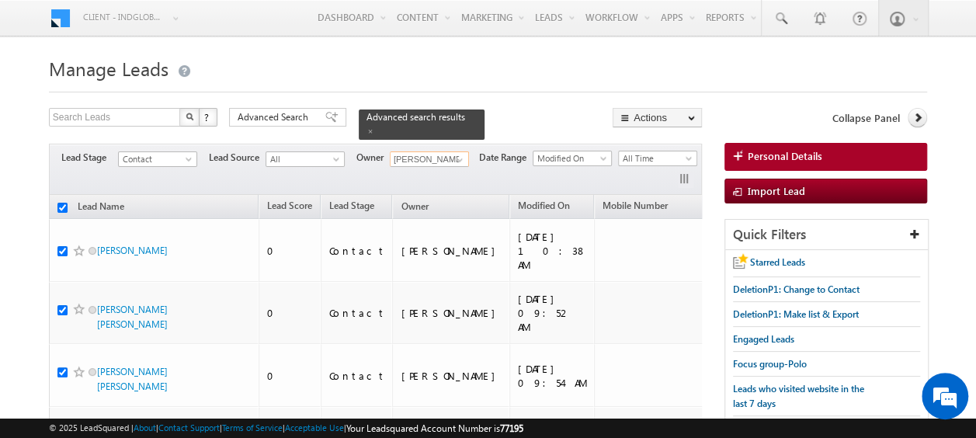
checkbox input "true"
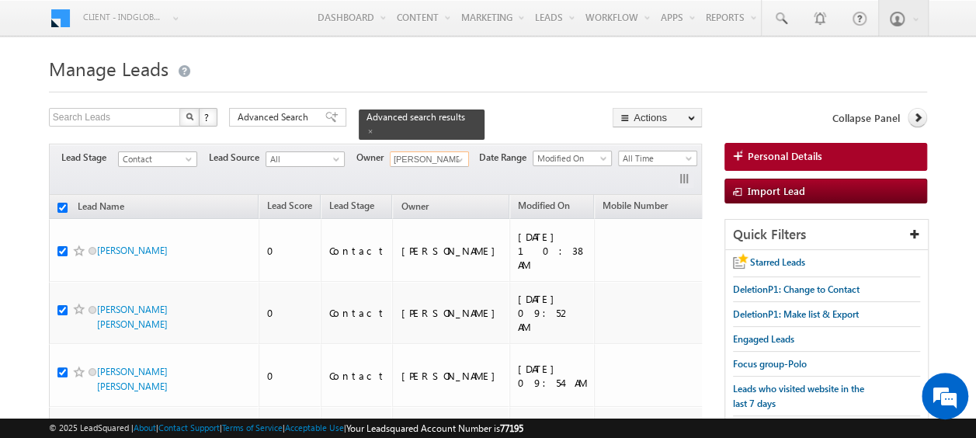
checkbox input "true"
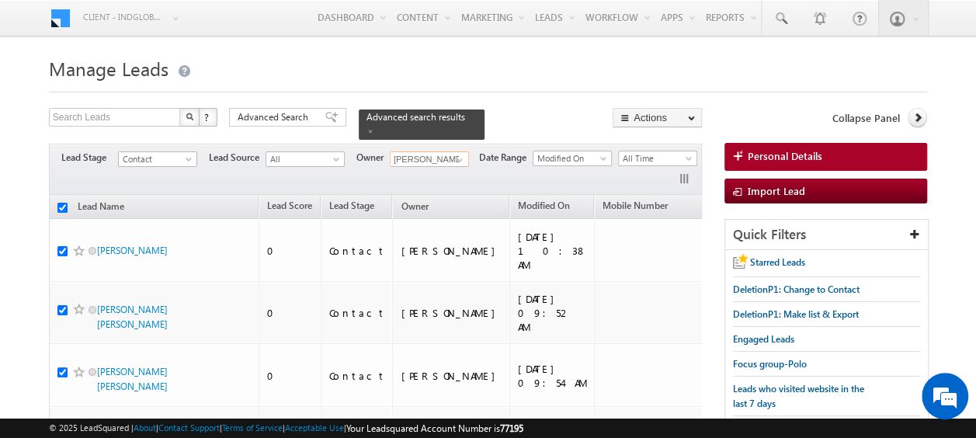
checkbox input "true"
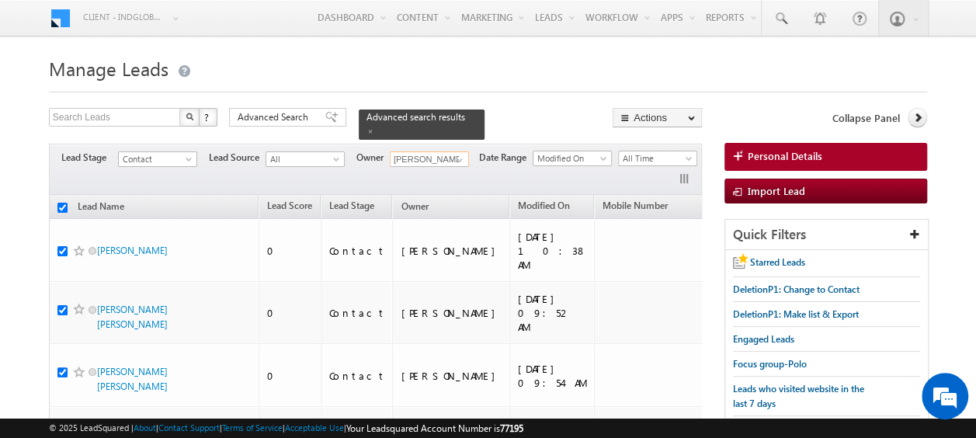
checkbox input "true"
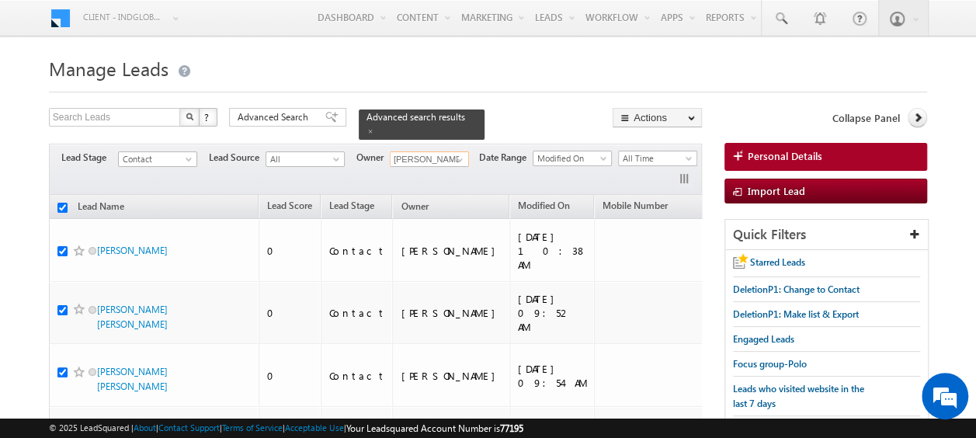
checkbox input "true"
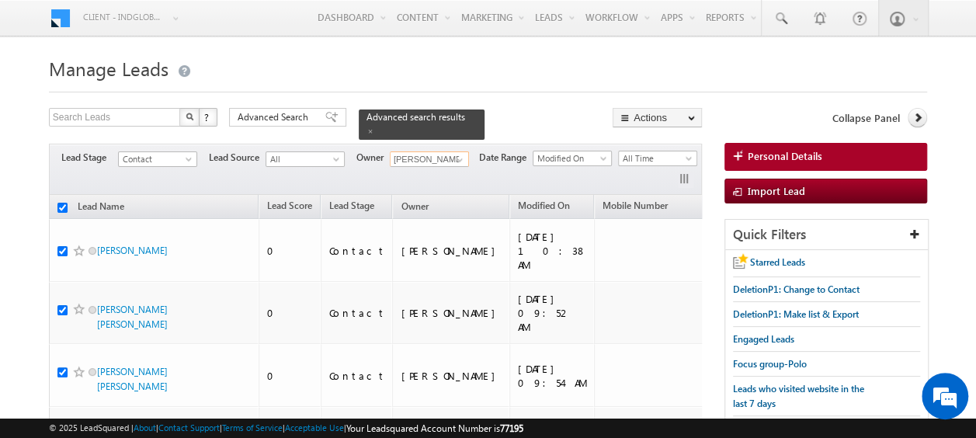
checkbox input "true"
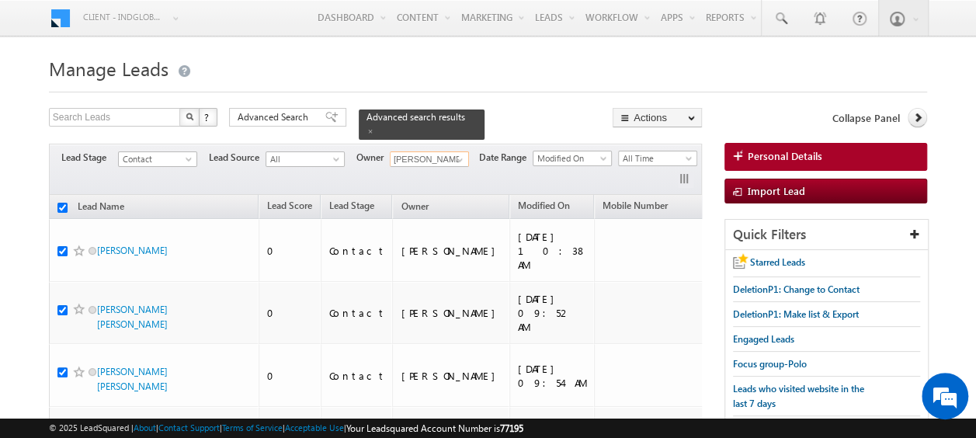
checkbox input "true"
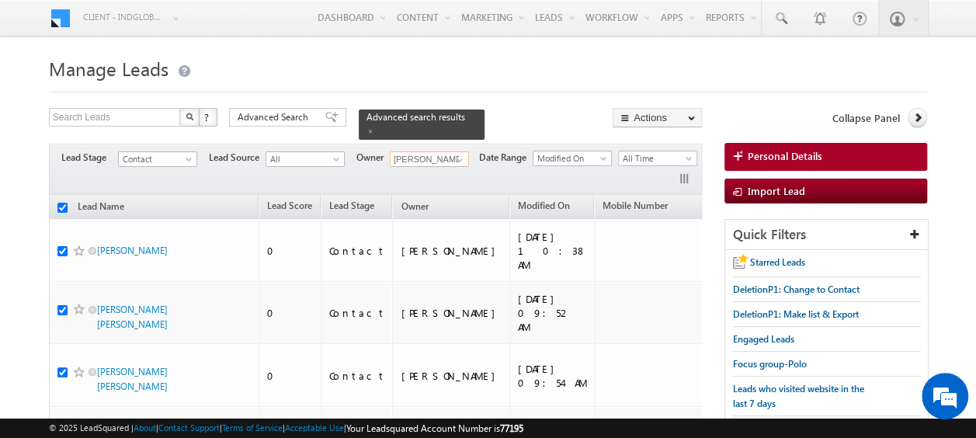
checkbox input "true"
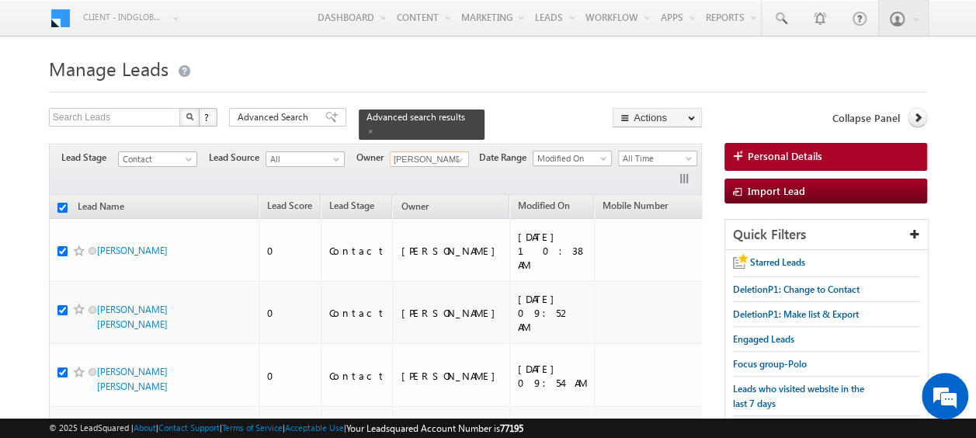
checkbox input "true"
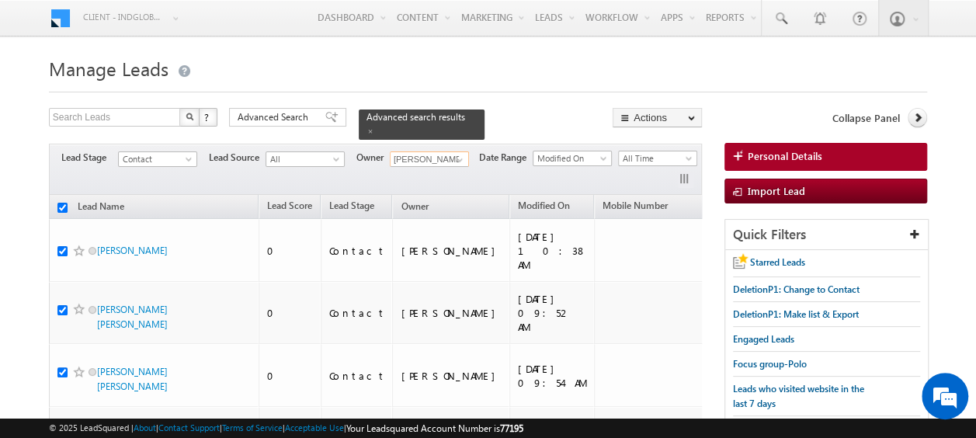
checkbox input "true"
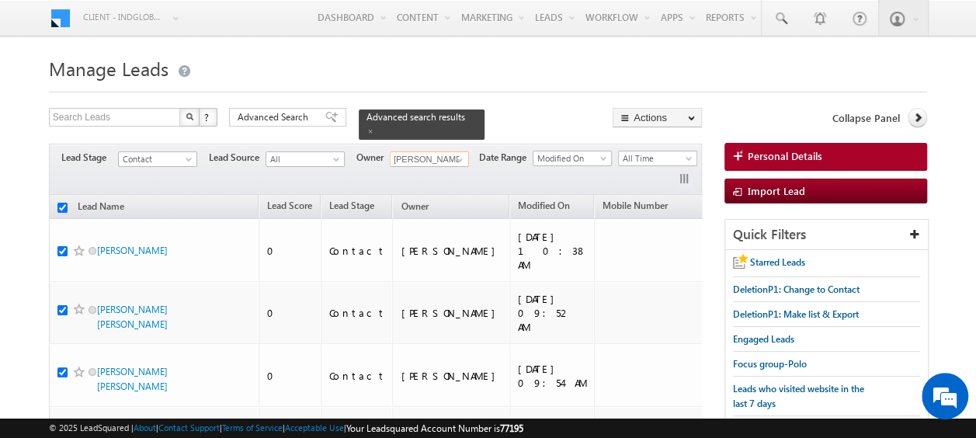
checkbox input "true"
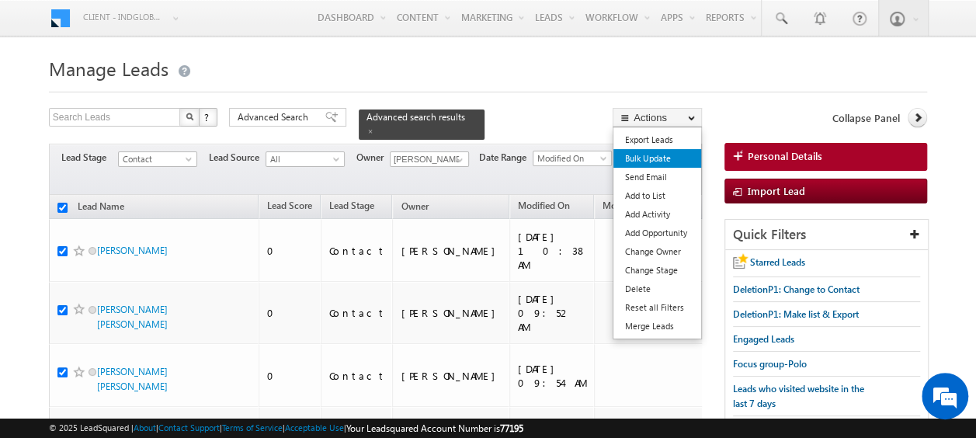
click at [656, 158] on link "Bulk Update" at bounding box center [657, 158] width 88 height 19
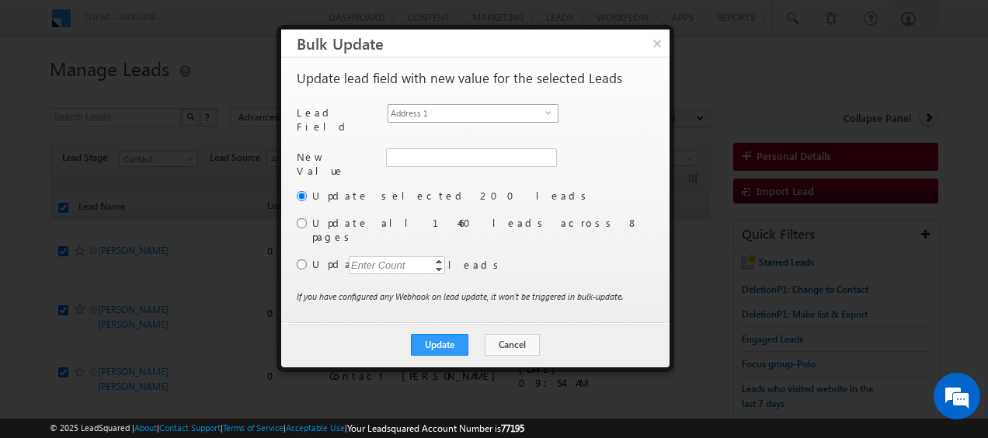
click at [545, 112] on span "select" at bounding box center [551, 112] width 12 height 7
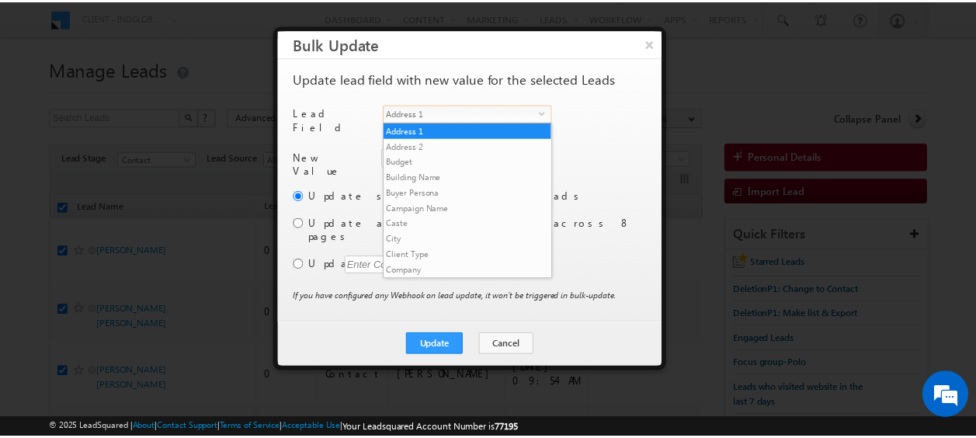
scroll to position [591, 0]
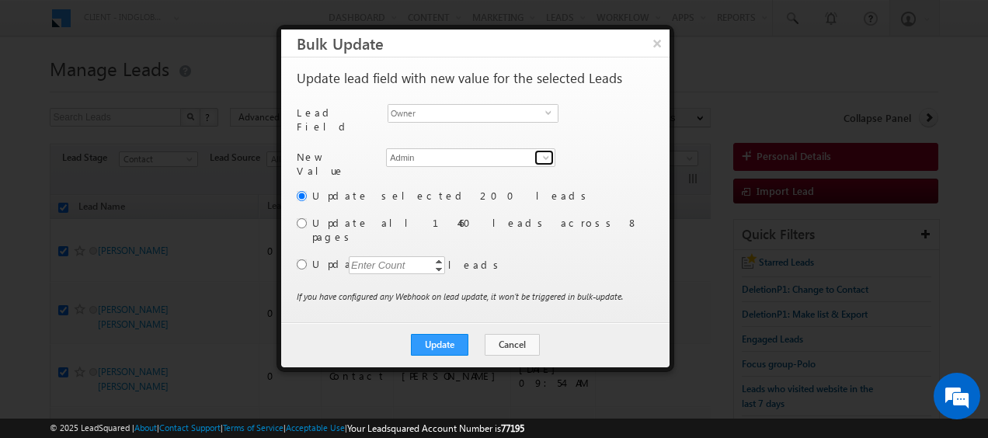
click at [550, 151] on span at bounding box center [546, 157] width 12 height 12
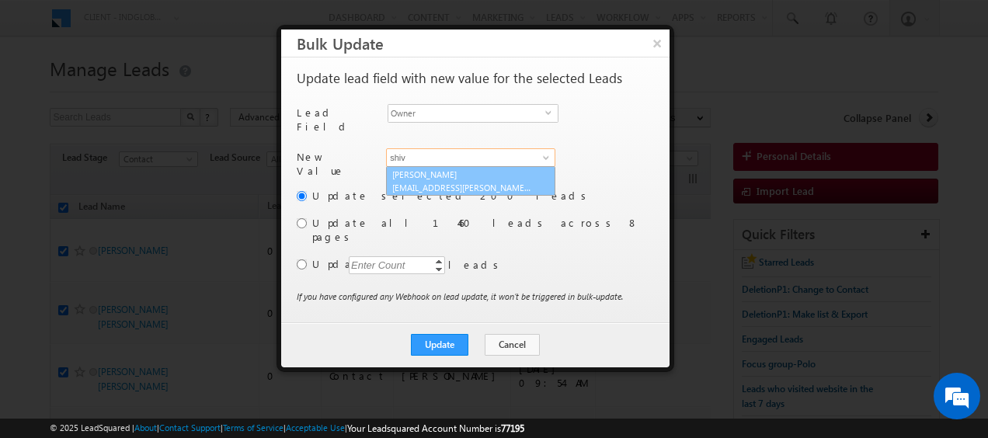
click at [499, 172] on link "[PERSON_NAME] [EMAIL_ADDRESS][PERSON_NAME][DOMAIN_NAME]" at bounding box center [470, 181] width 169 height 30
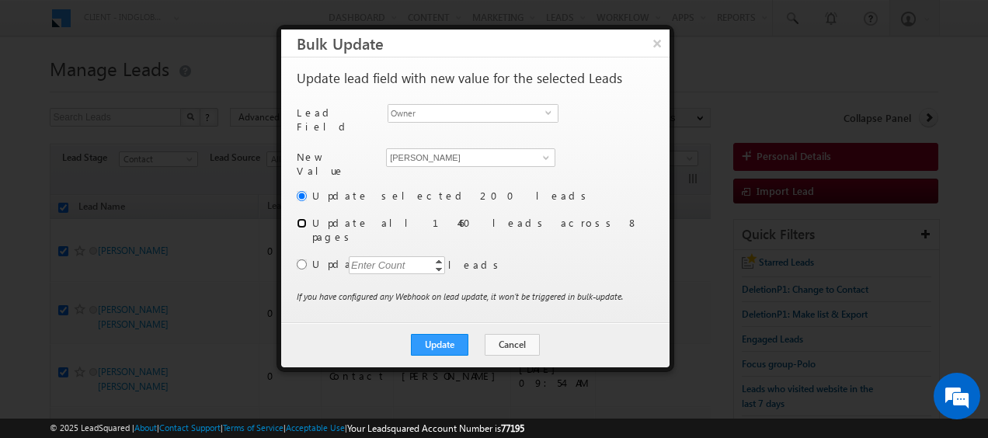
click at [302, 218] on input "radio" at bounding box center [302, 223] width 10 height 10
click at [450, 334] on button "Update" at bounding box center [439, 345] width 57 height 22
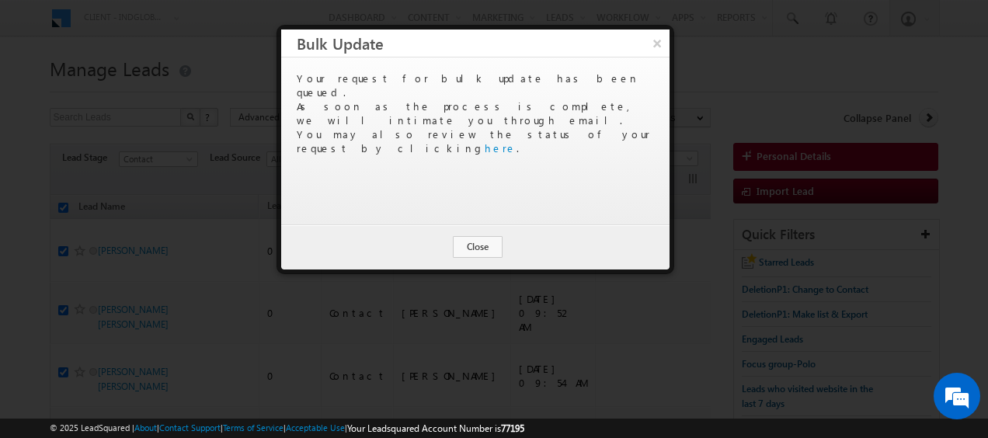
click at [480, 232] on div "Update Cancel Close" at bounding box center [475, 246] width 388 height 45
click at [469, 245] on button "Close" at bounding box center [478, 247] width 50 height 22
